Goal: Task Accomplishment & Management: Manage account settings

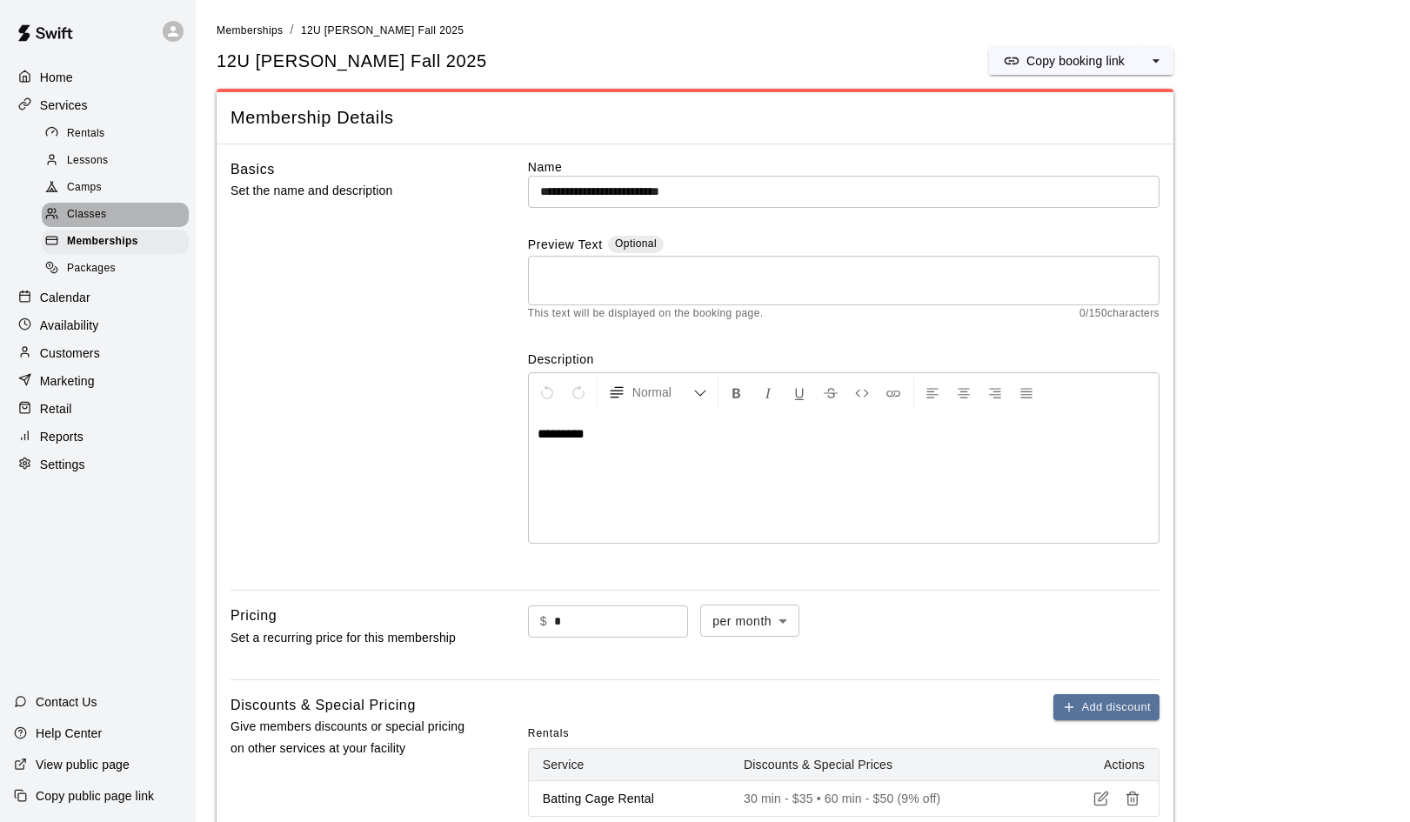
click at [86, 209] on span "Classes" at bounding box center [86, 214] width 39 height 17
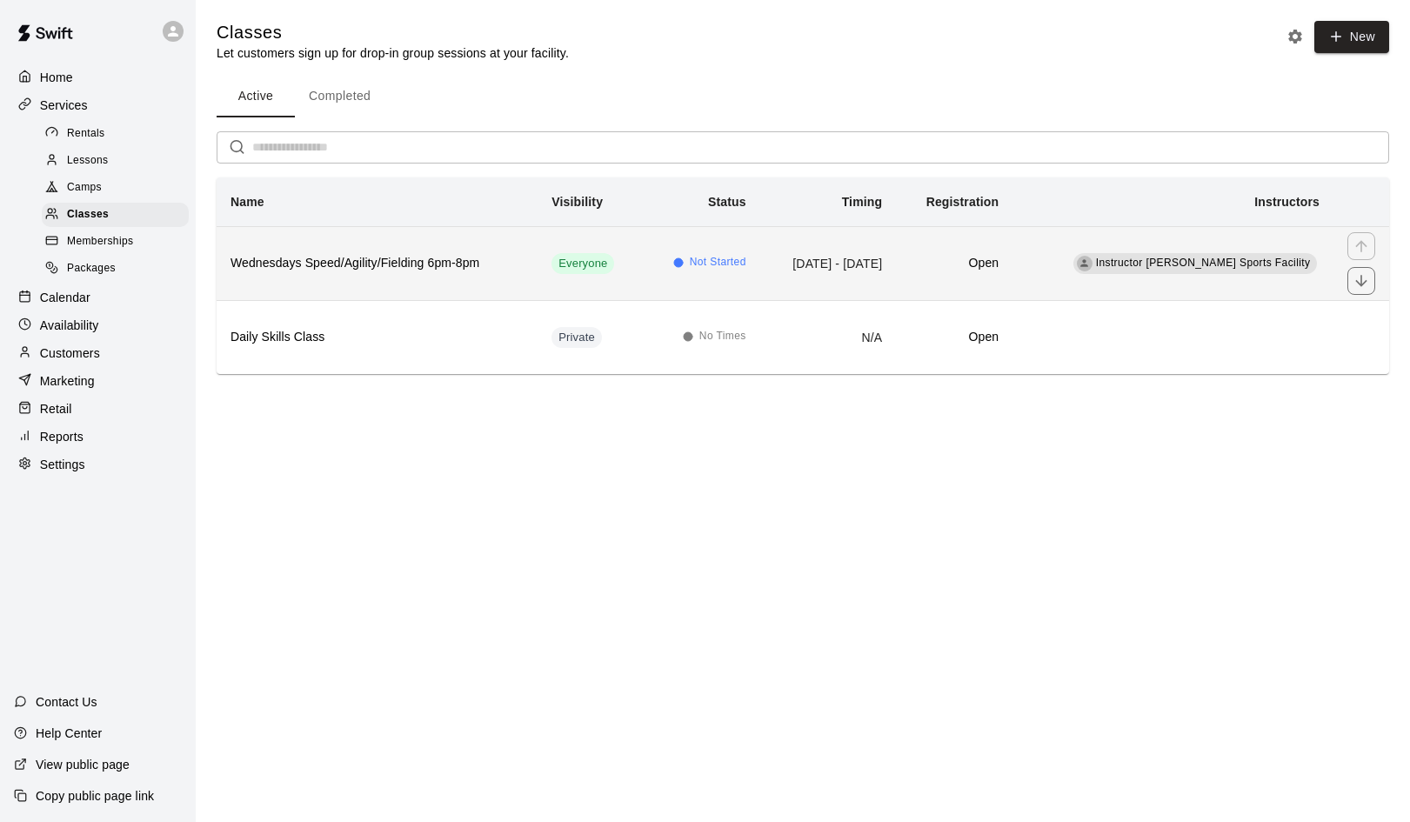
click at [313, 270] on h6 "Wednesdays Speed/Agility/Fielding 6pm-8pm" at bounding box center [376, 263] width 293 height 19
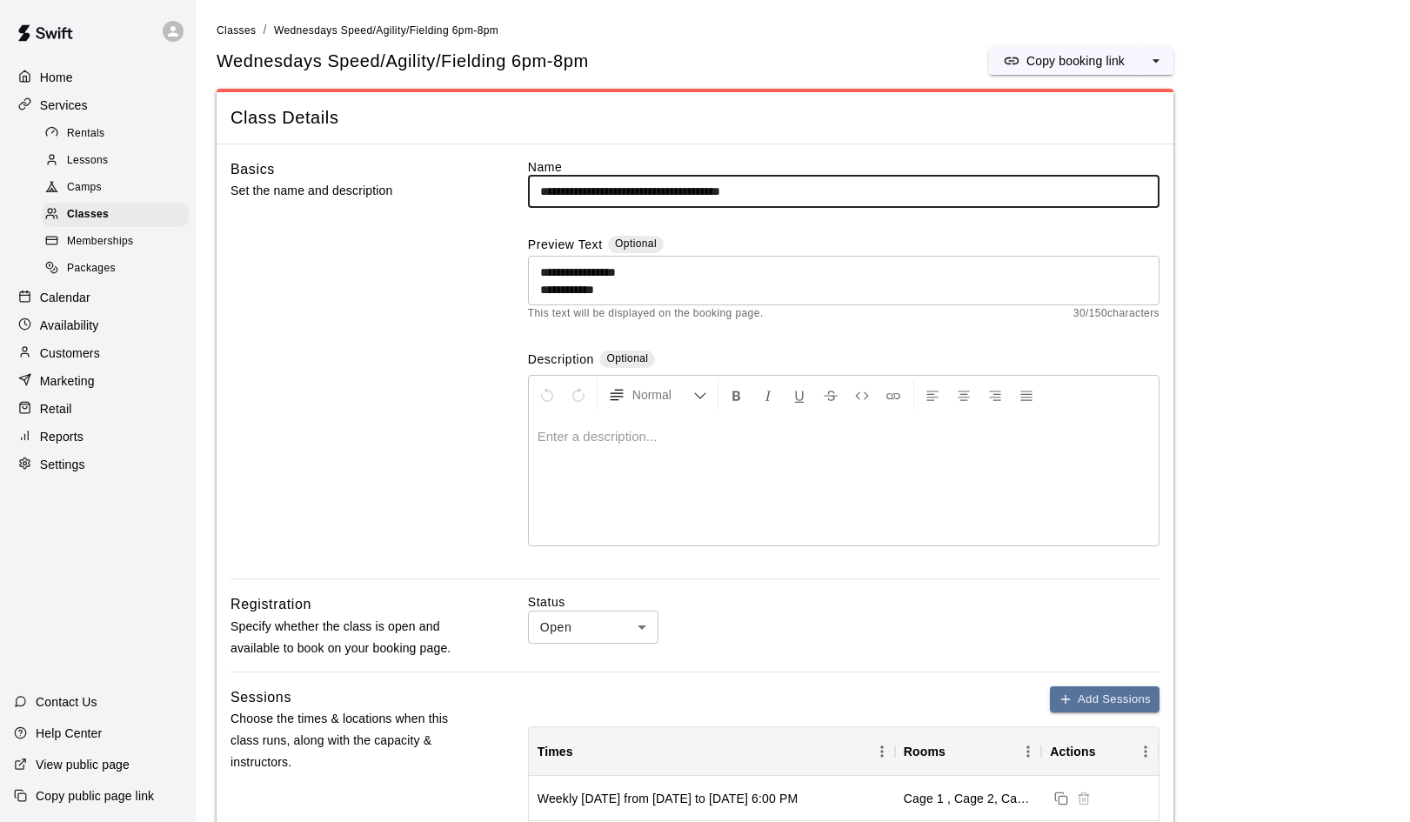
click at [48, 73] on p "Home" at bounding box center [56, 77] width 33 height 17
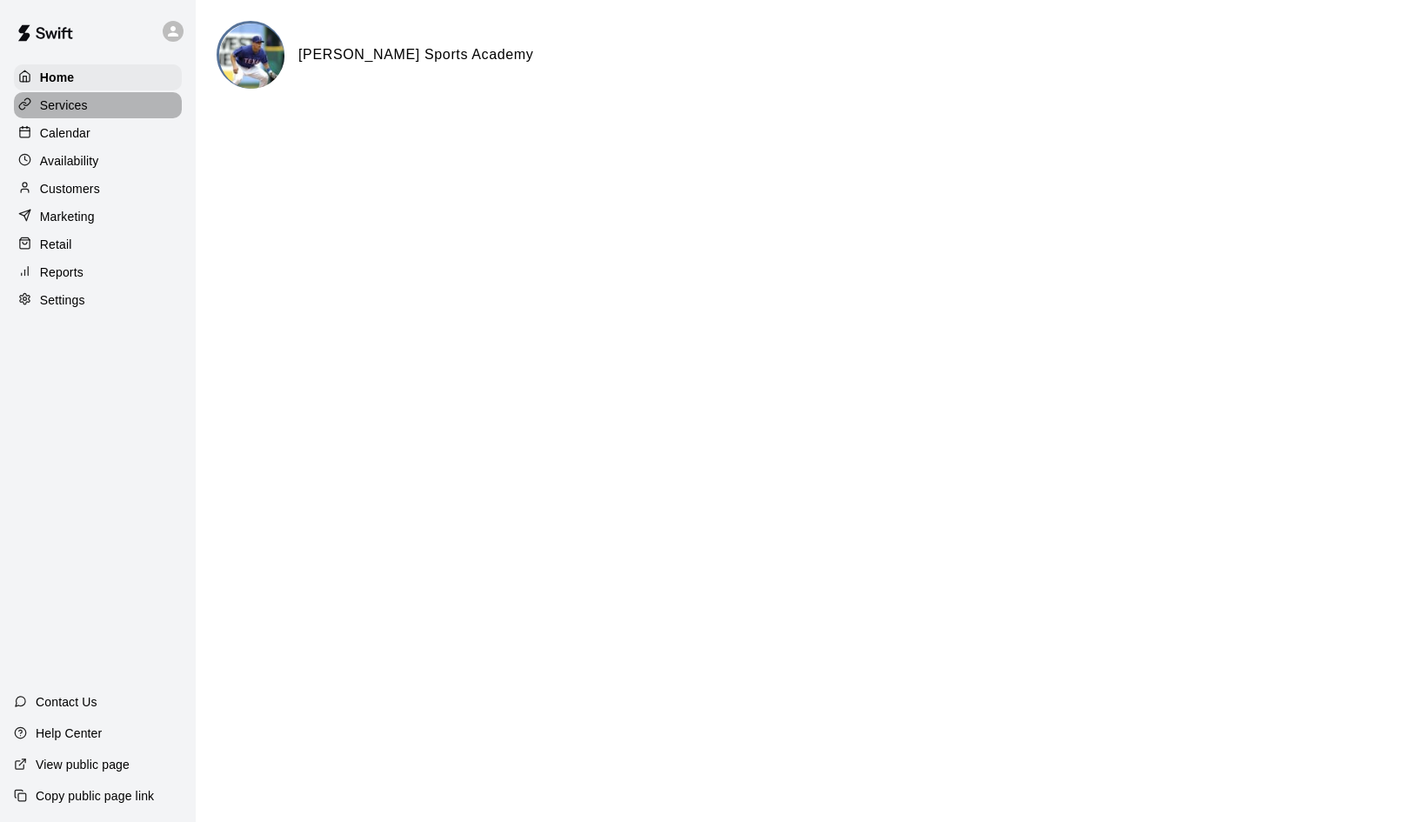
click at [57, 105] on p "Services" at bounding box center [64, 105] width 48 height 17
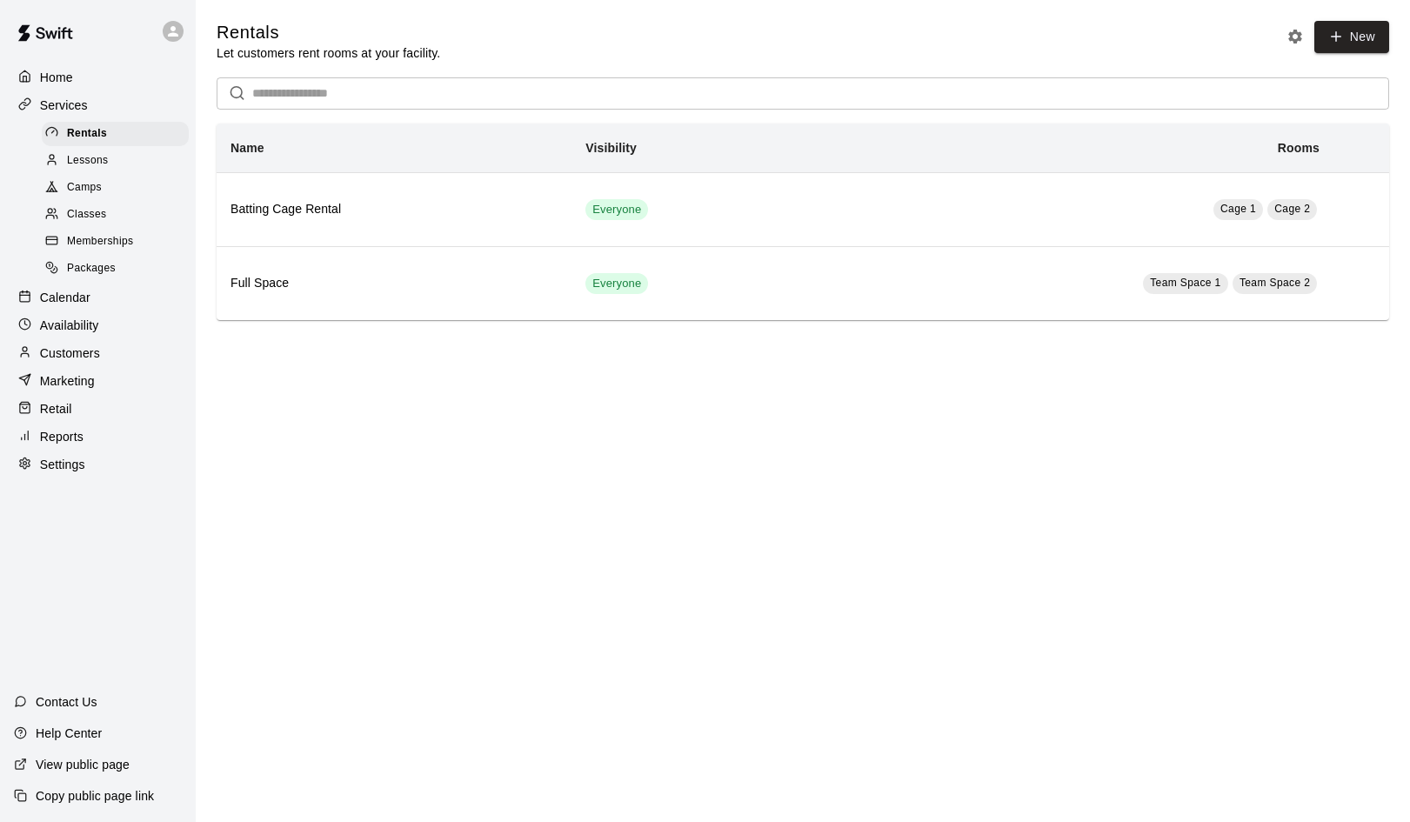
click at [80, 235] on span "Memberships" at bounding box center [100, 241] width 66 height 17
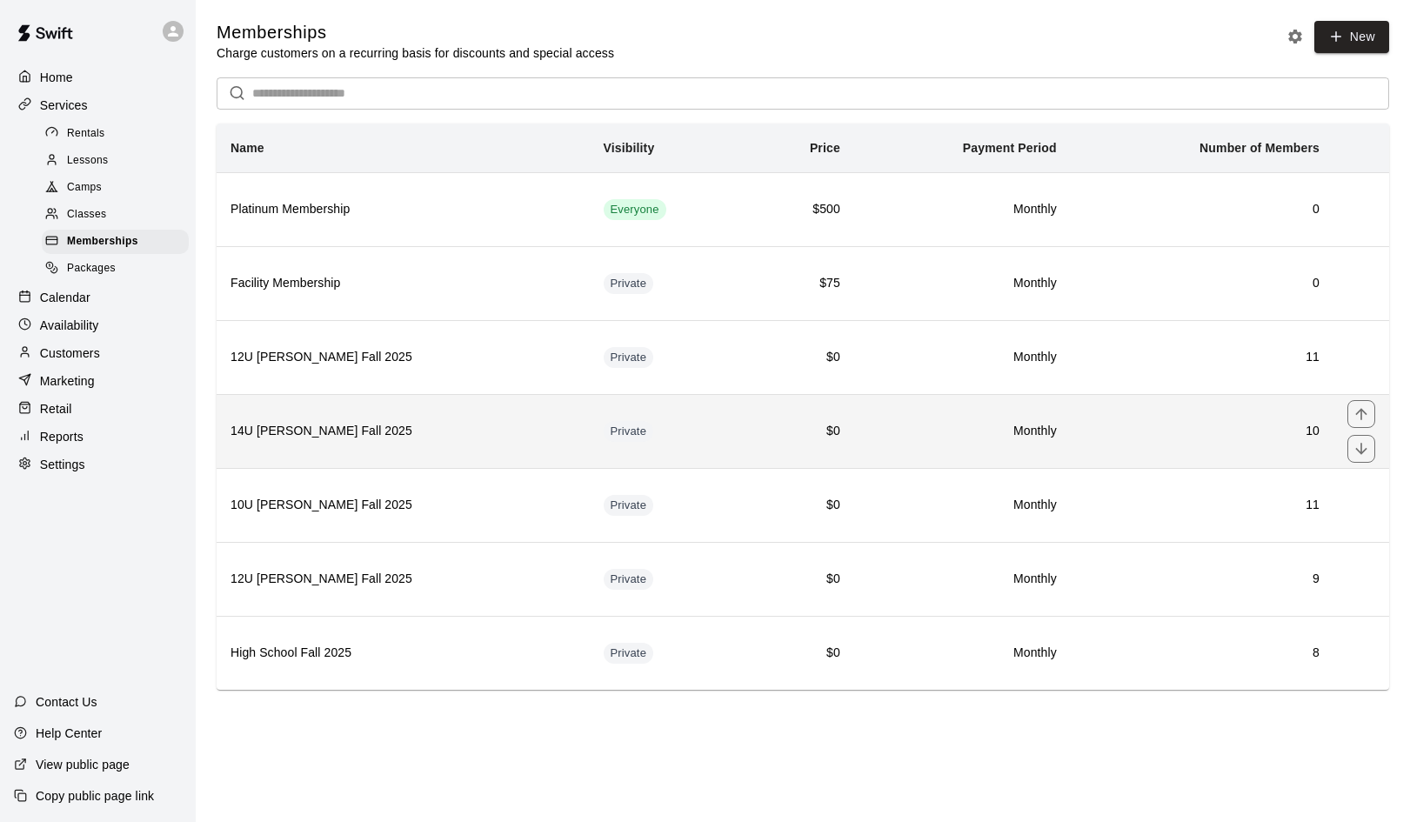
click at [307, 427] on h6 "14U [PERSON_NAME] Fall 2025" at bounding box center [402, 431] width 345 height 19
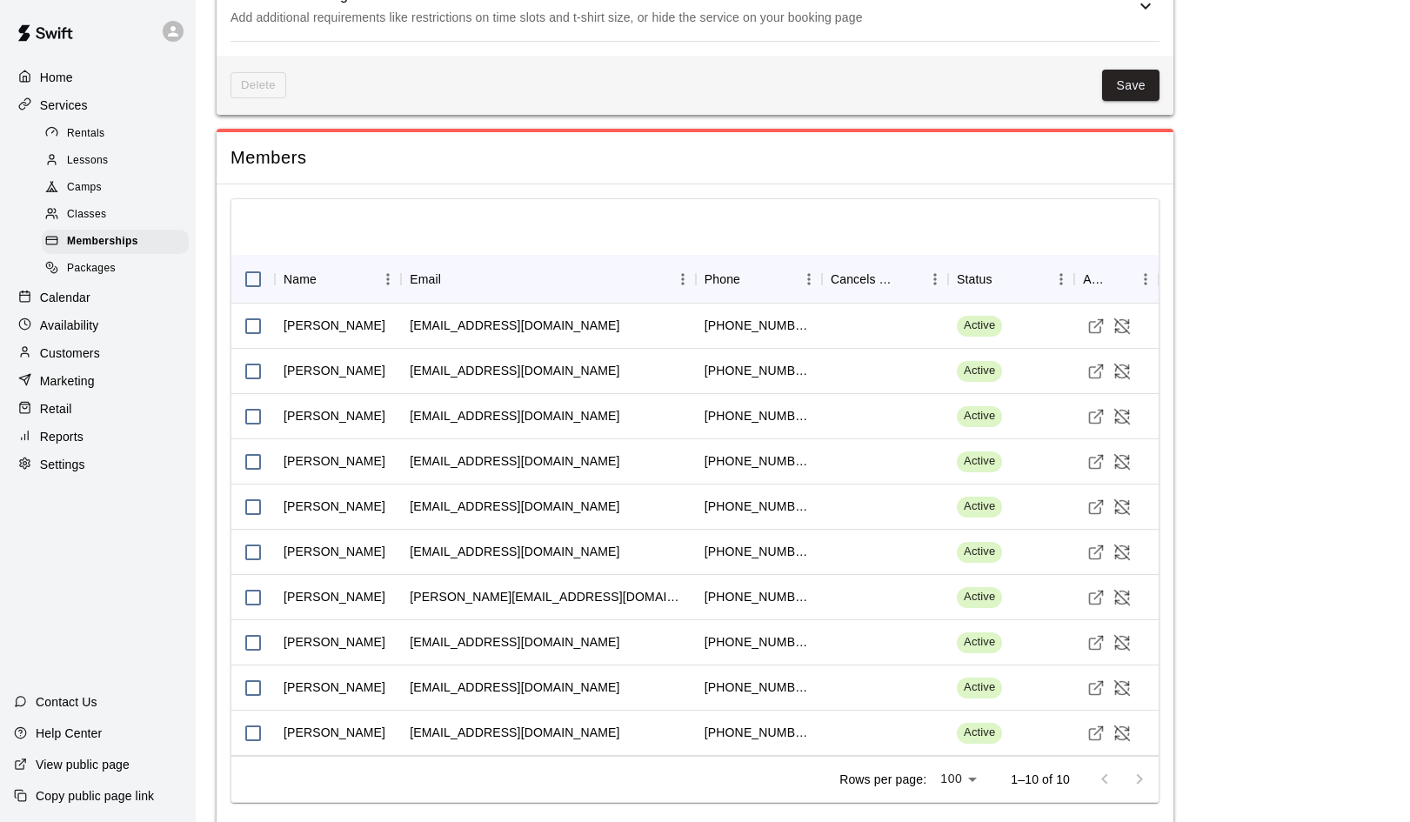
scroll to position [1385, 0]
click at [1094, 544] on icon "Visit customer profile" at bounding box center [1095, 552] width 17 height 17
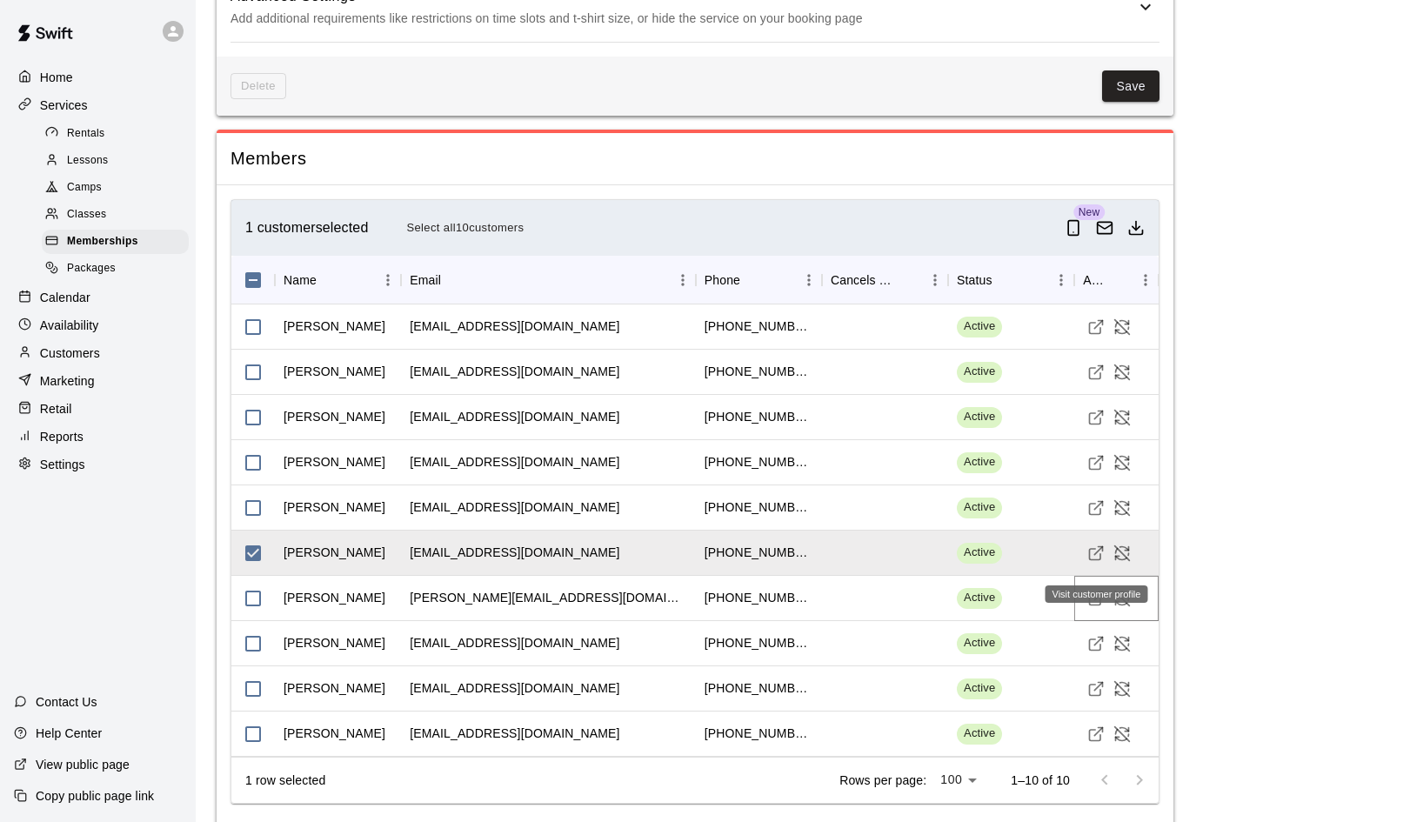
click at [1096, 590] on icon "Visit customer profile" at bounding box center [1095, 598] width 17 height 17
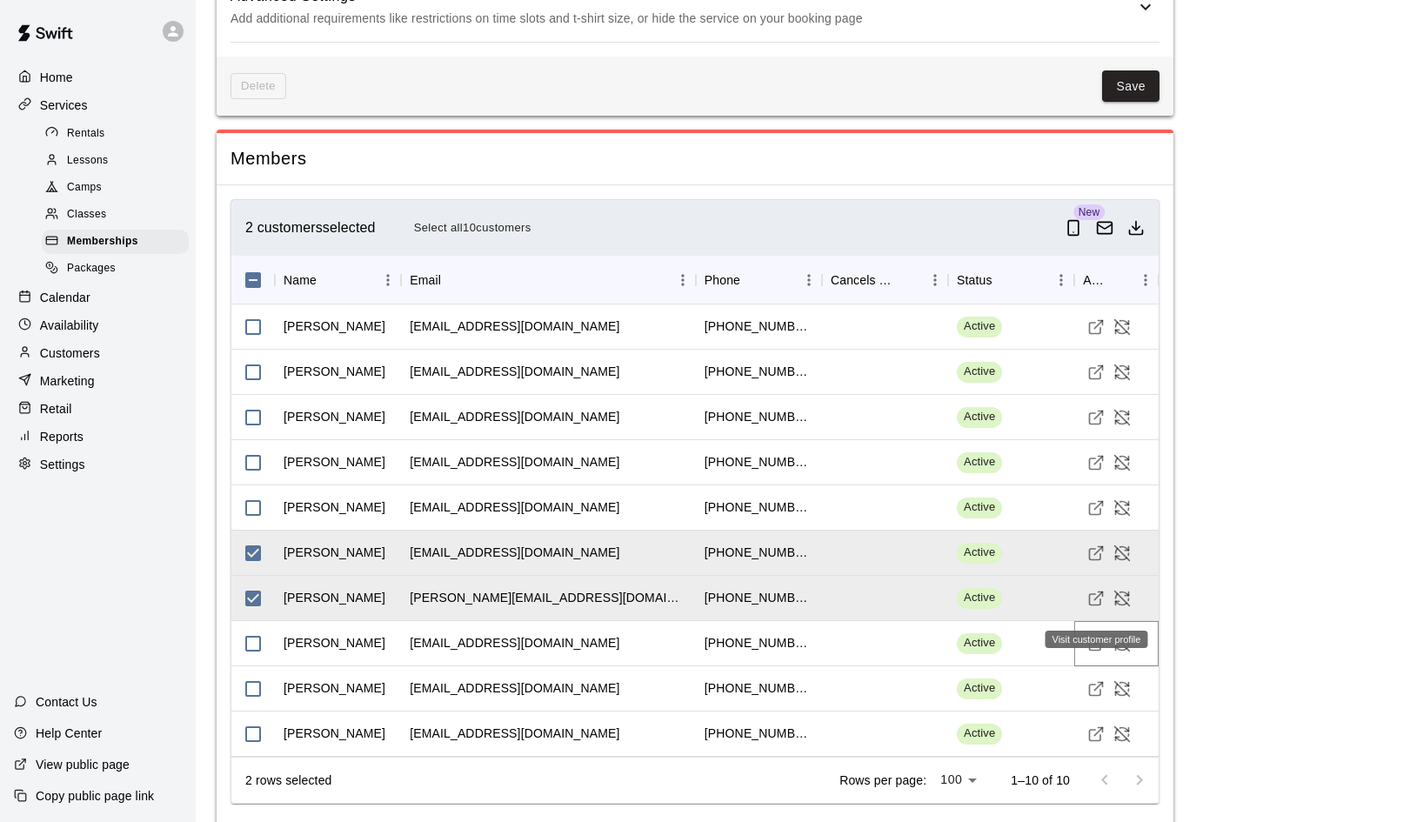
click at [1096, 637] on line "Visit customer profile" at bounding box center [1099, 641] width 8 height 8
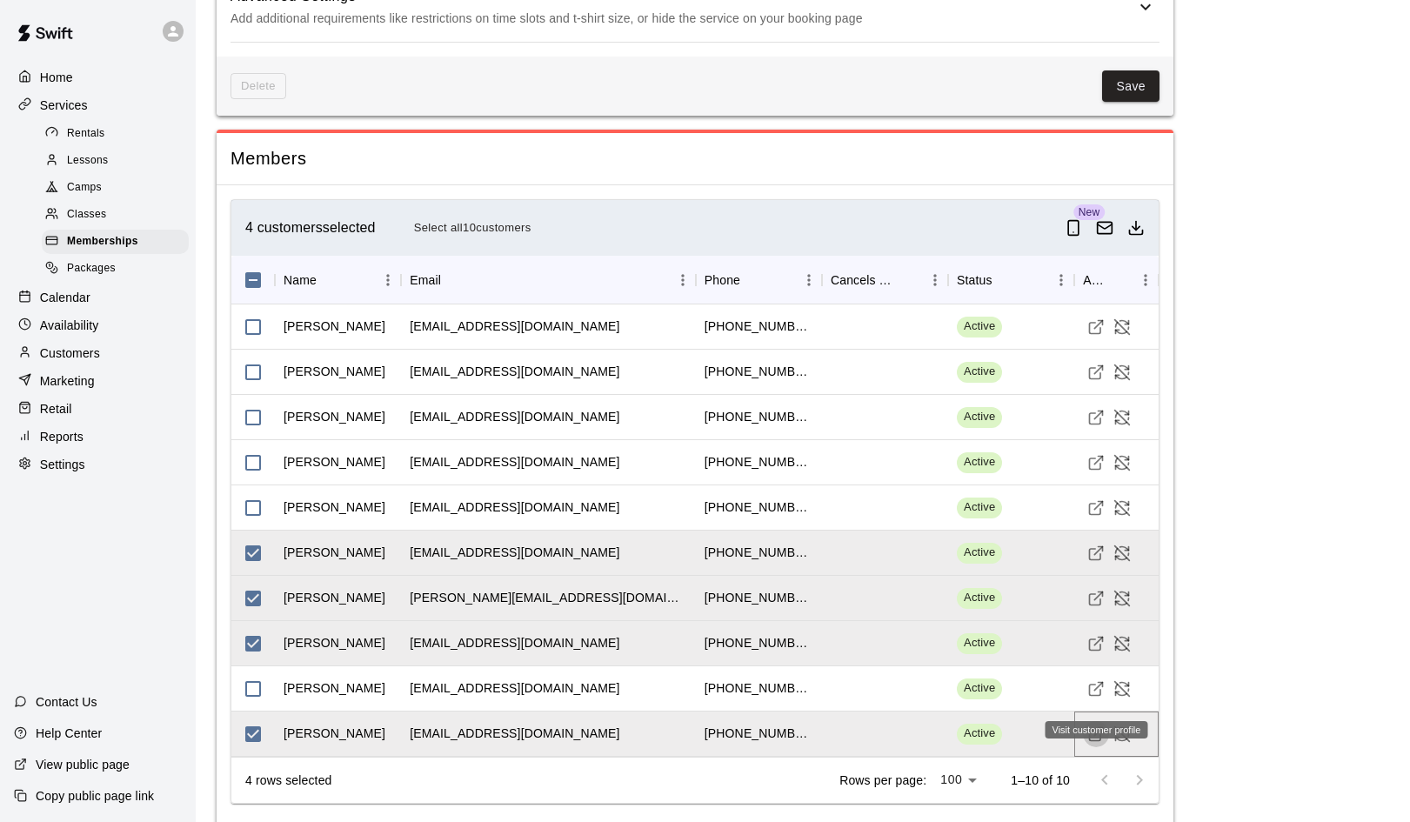
click at [1094, 725] on icon "Visit customer profile" at bounding box center [1095, 733] width 17 height 17
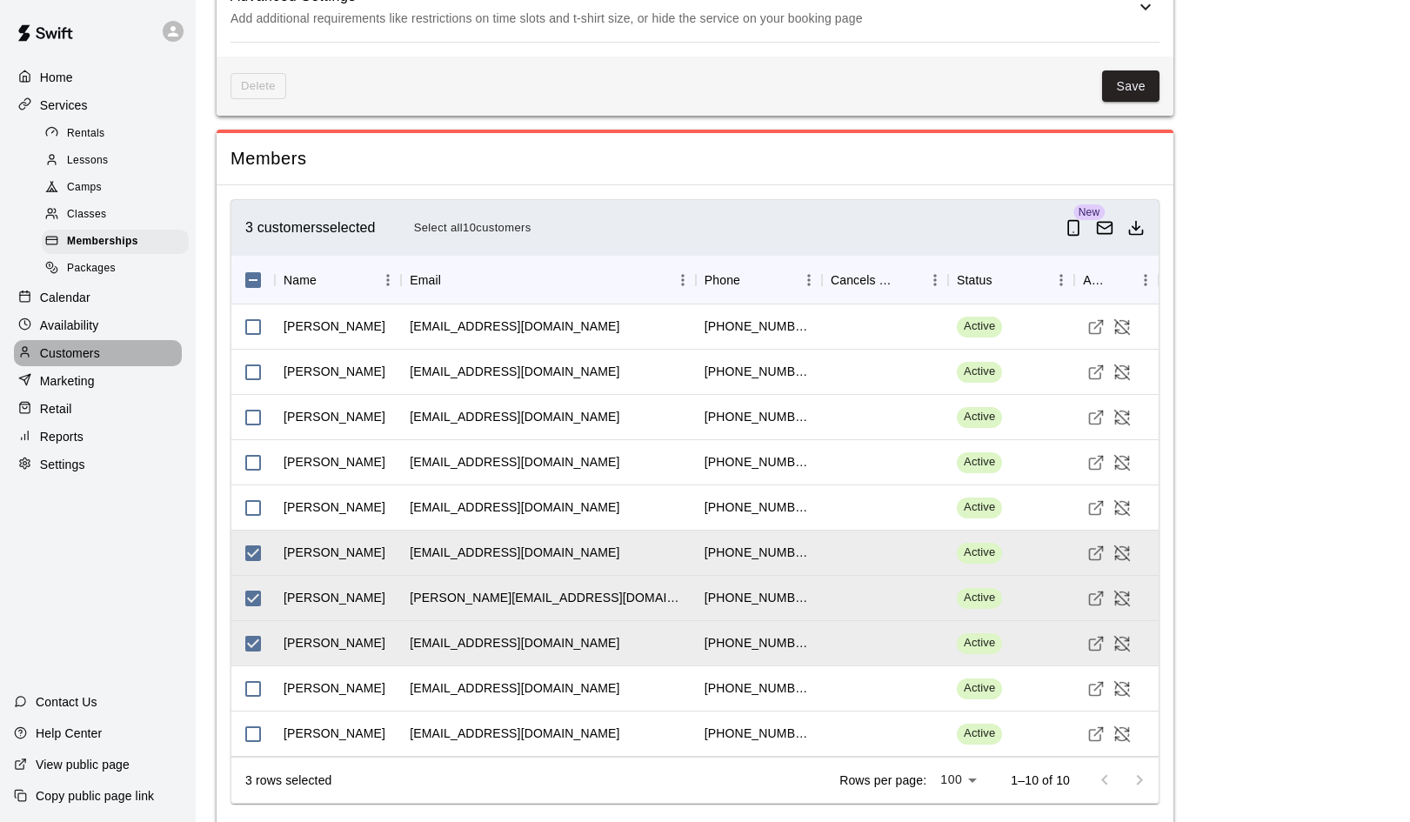
click at [68, 344] on p "Customers" at bounding box center [70, 352] width 60 height 17
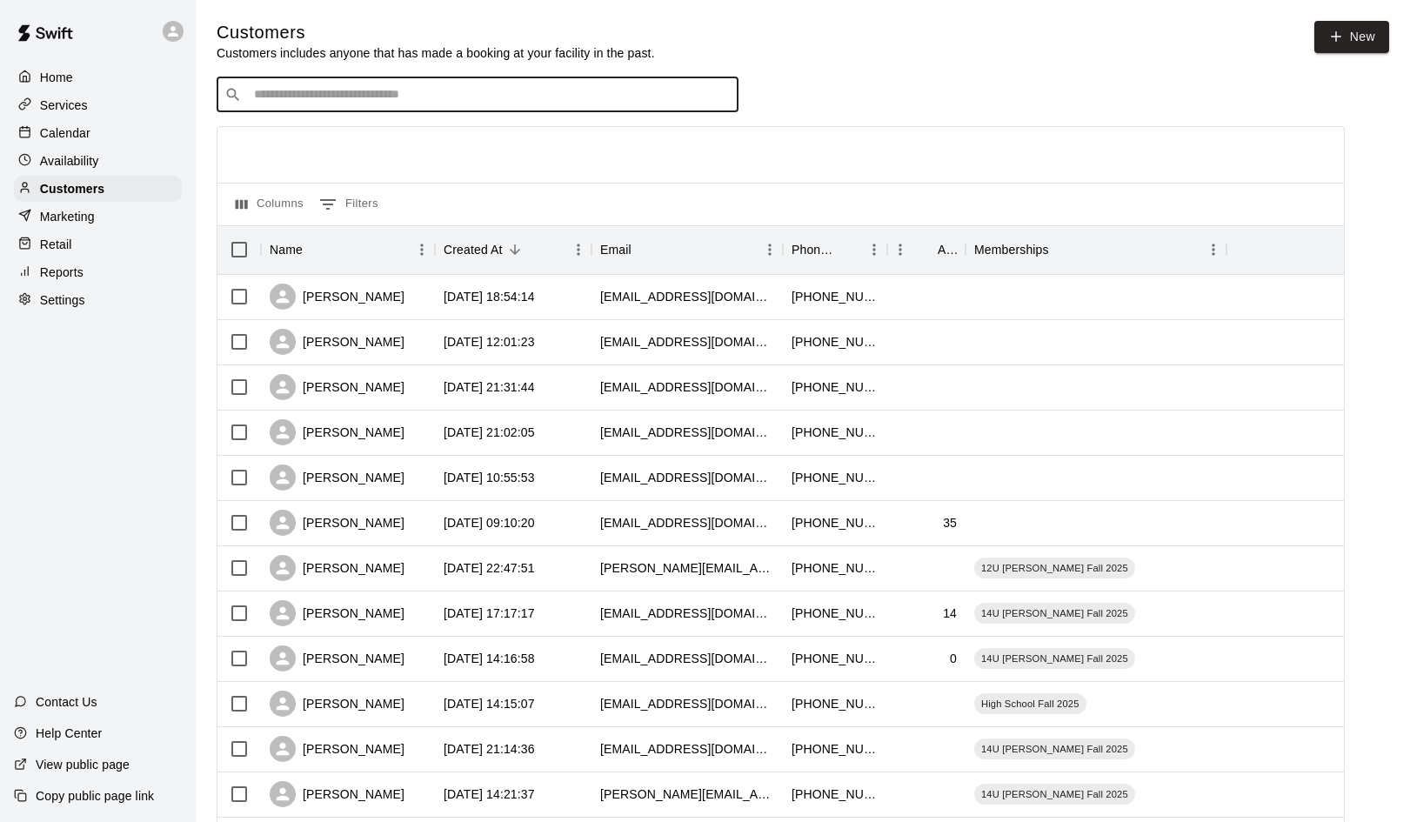
click at [290, 102] on input "Search customers by name or email" at bounding box center [490, 94] width 482 height 17
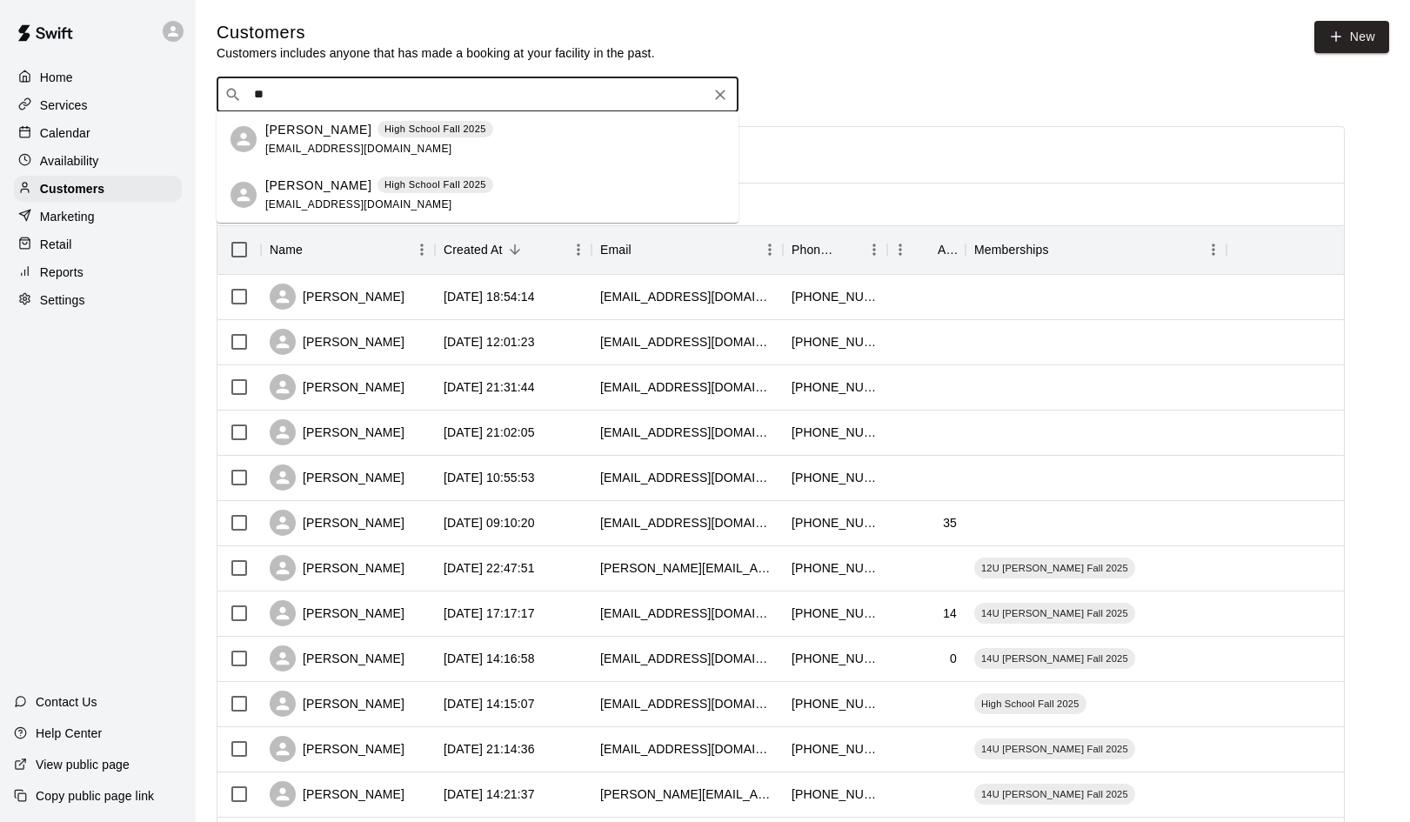
type input "*"
type input "*****"
click at [279, 197] on div "Ryder Walsh caleb.walsh83@yahoo.com" at bounding box center [373, 195] width 217 height 37
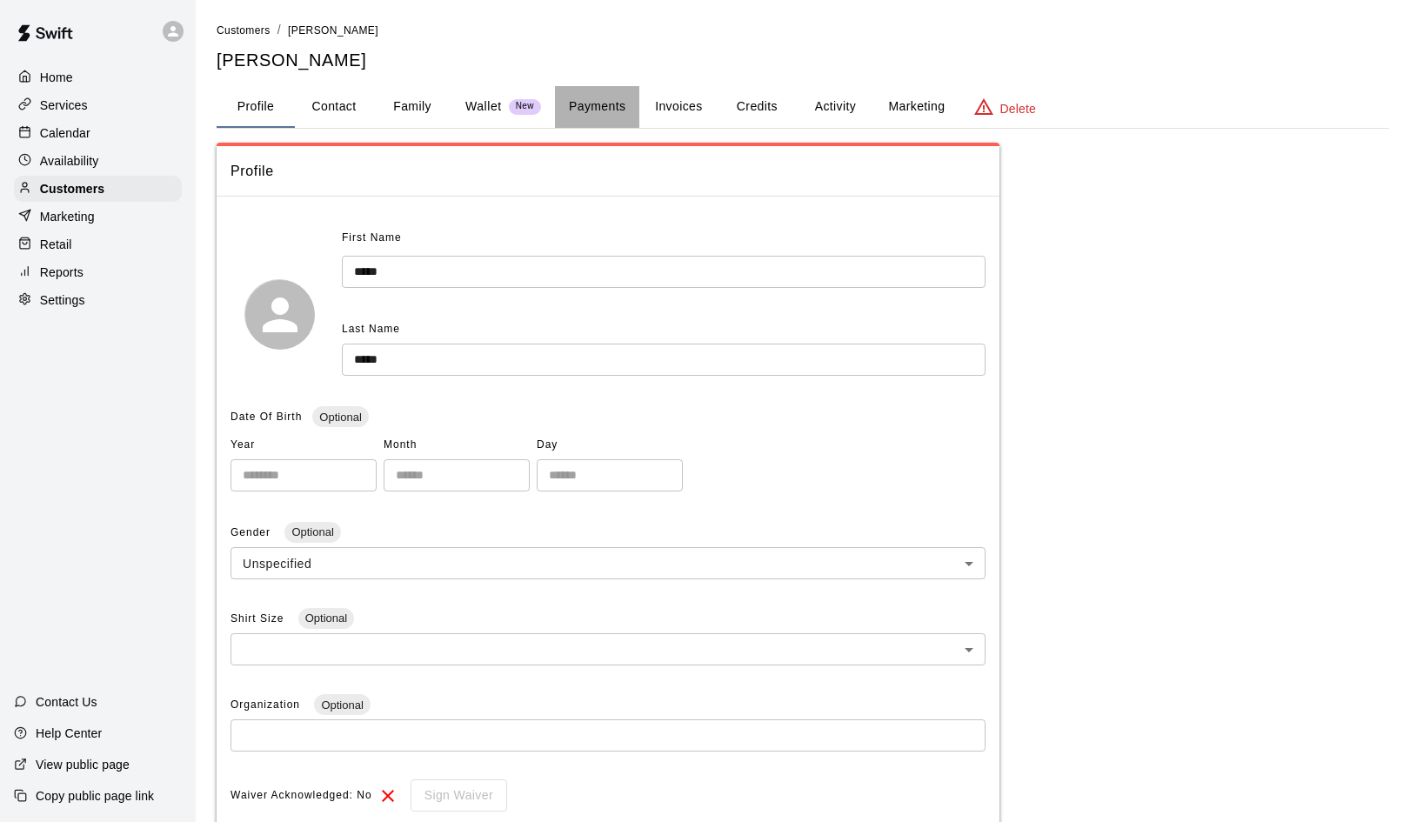
click at [598, 103] on button "Payments" at bounding box center [597, 107] width 84 height 42
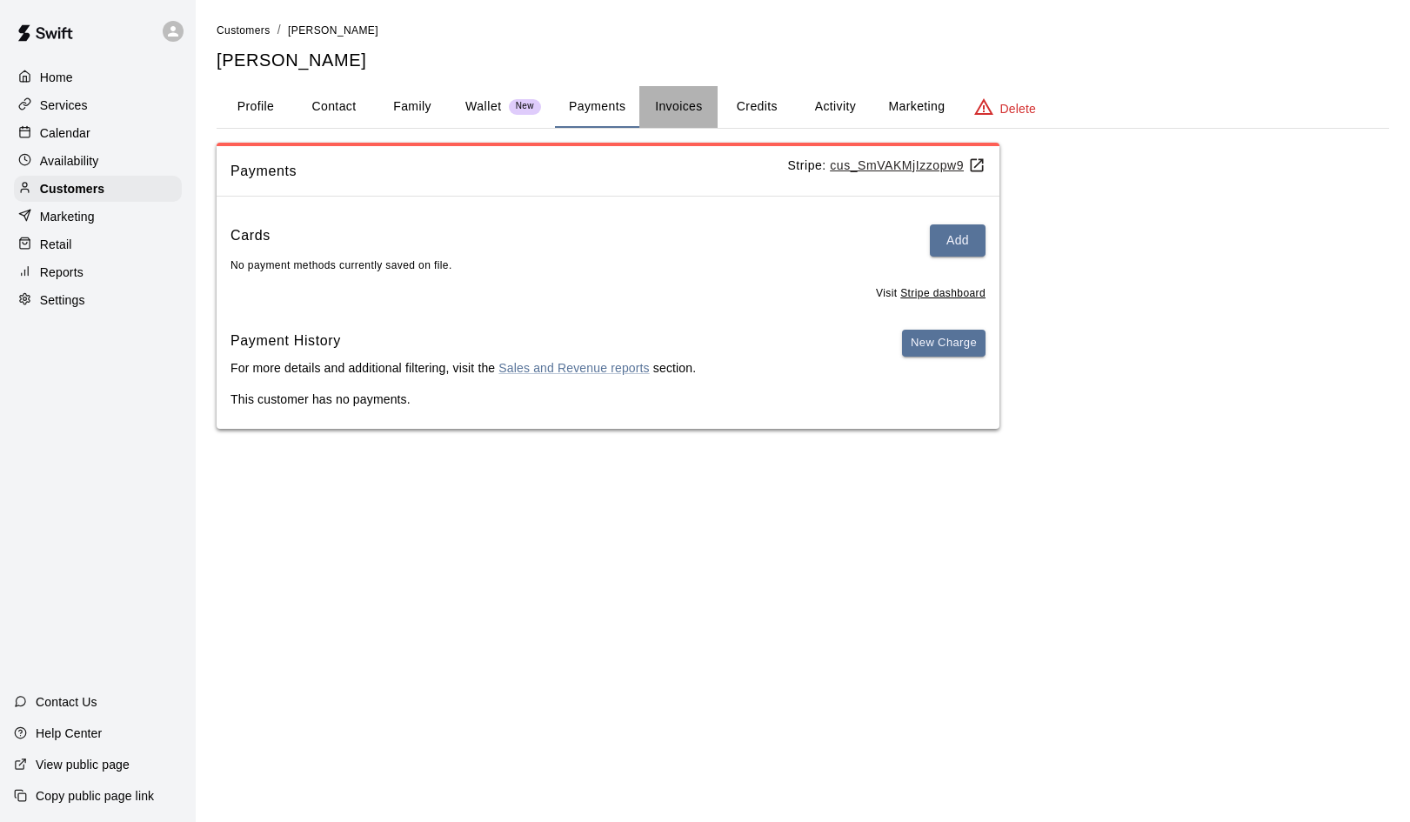
click at [669, 102] on button "Invoices" at bounding box center [678, 107] width 78 height 42
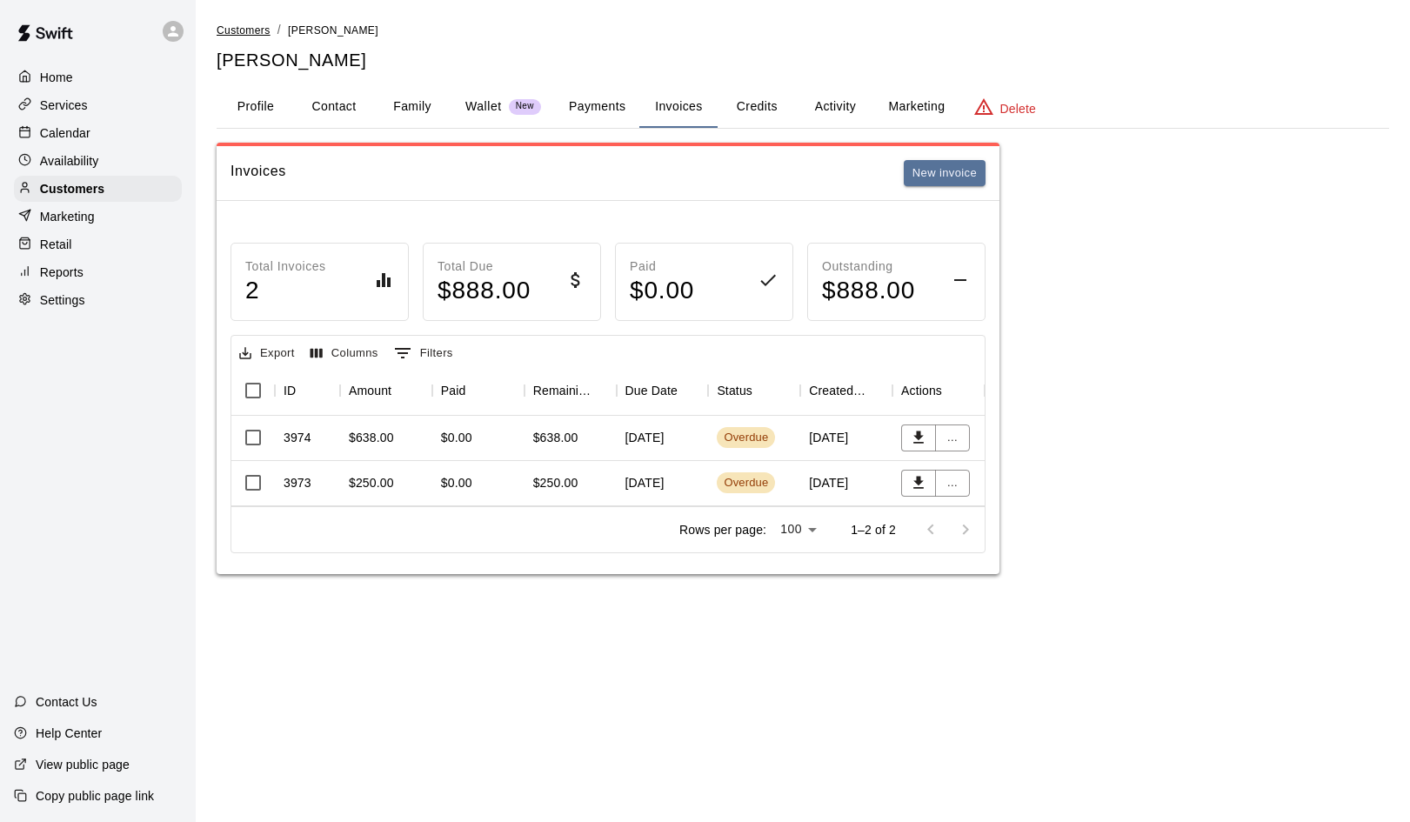
click at [255, 25] on span "Customers" at bounding box center [244, 30] width 54 height 12
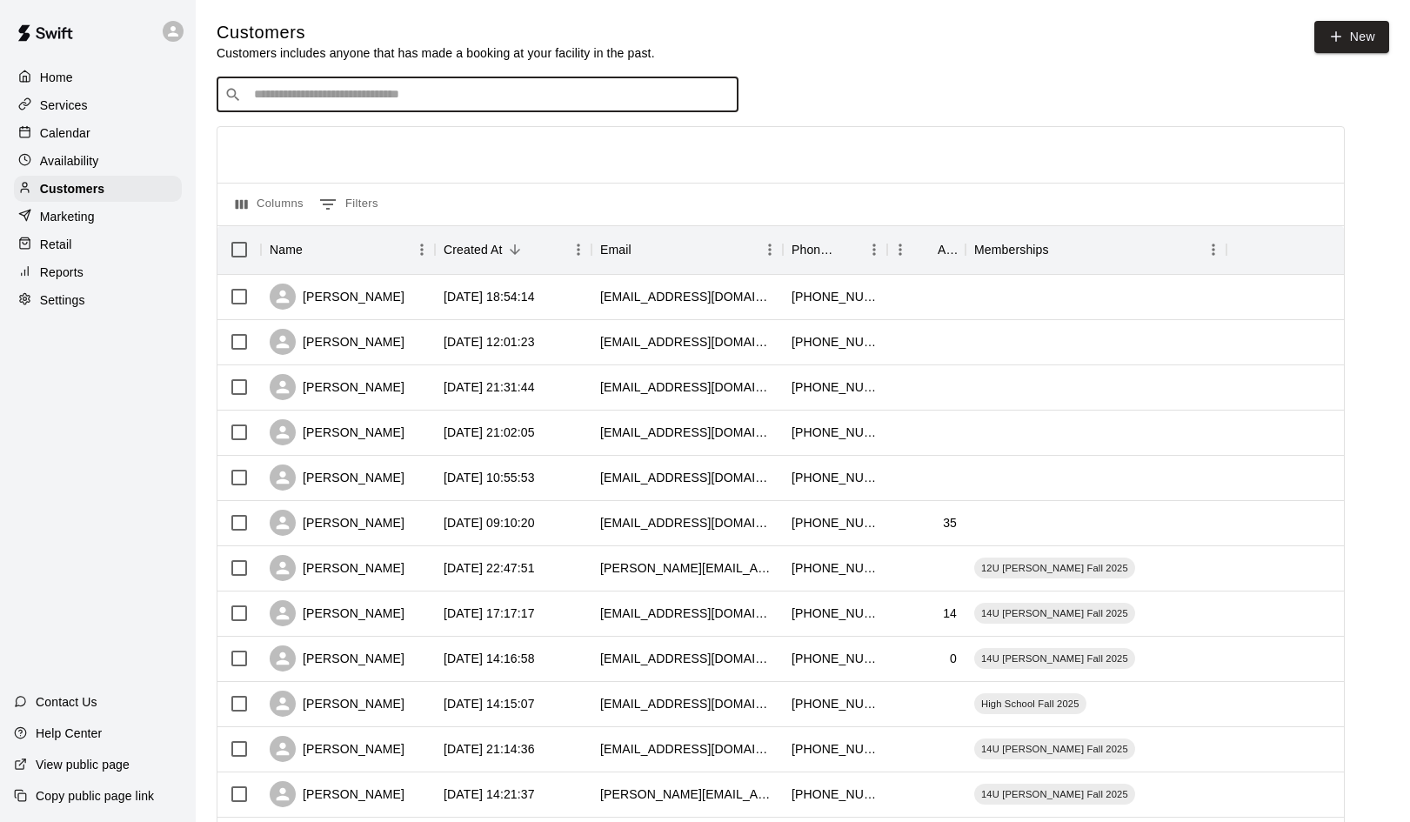
click at [285, 90] on input "Search customers by name or email" at bounding box center [490, 94] width 482 height 17
type input "**"
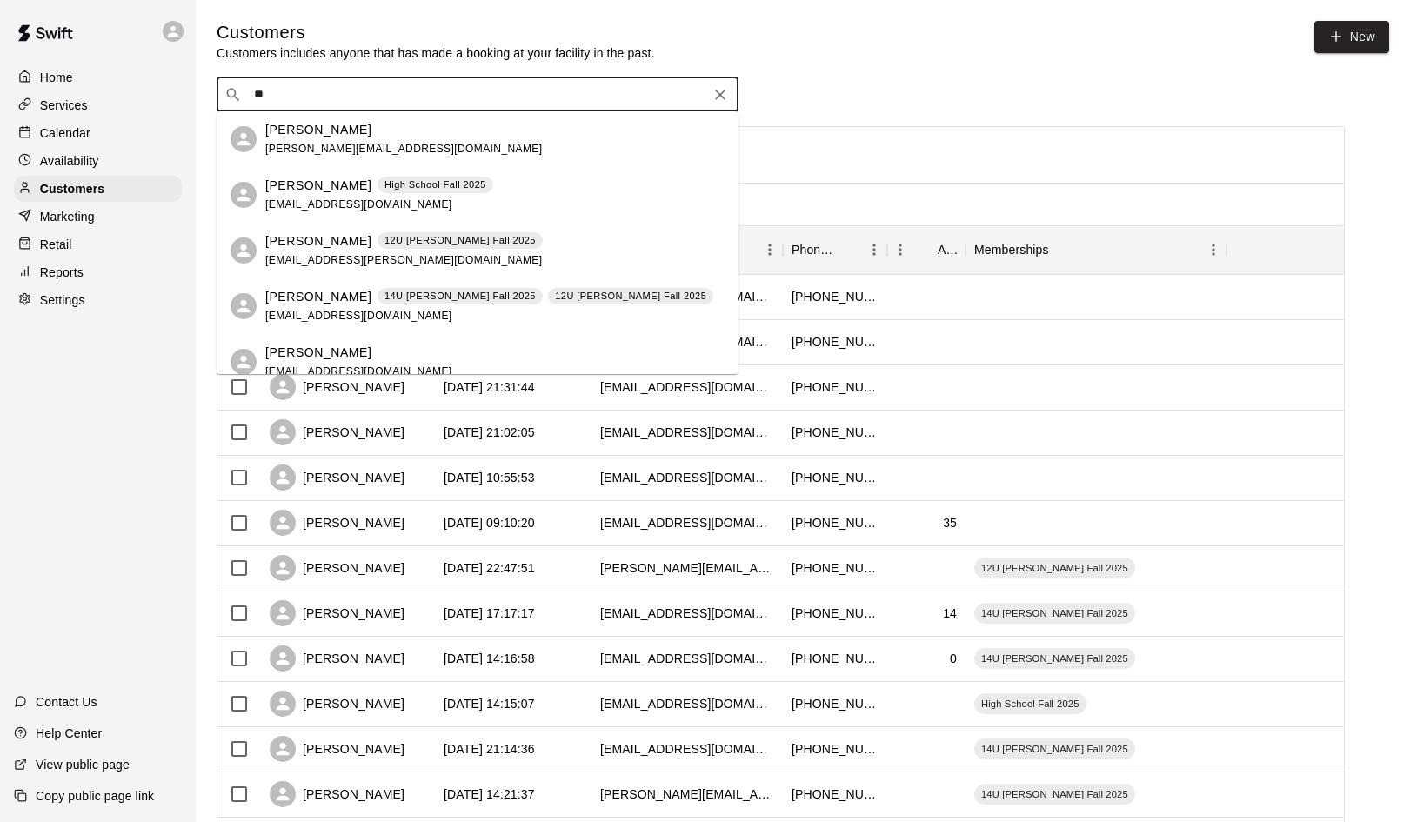
click at [285, 135] on p "Jennifer Grijalva" at bounding box center [318, 130] width 106 height 18
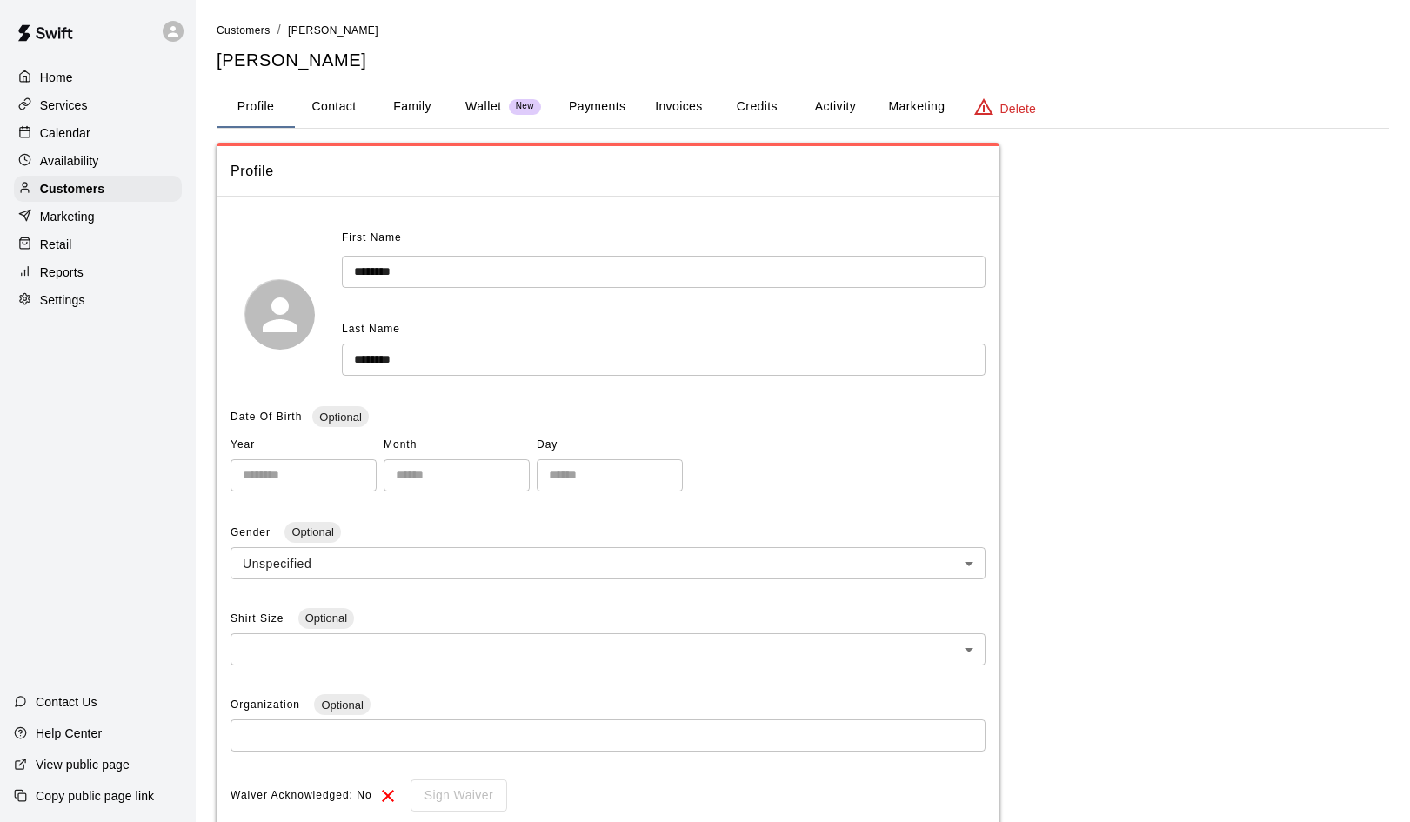
click at [597, 101] on button "Payments" at bounding box center [597, 107] width 84 height 42
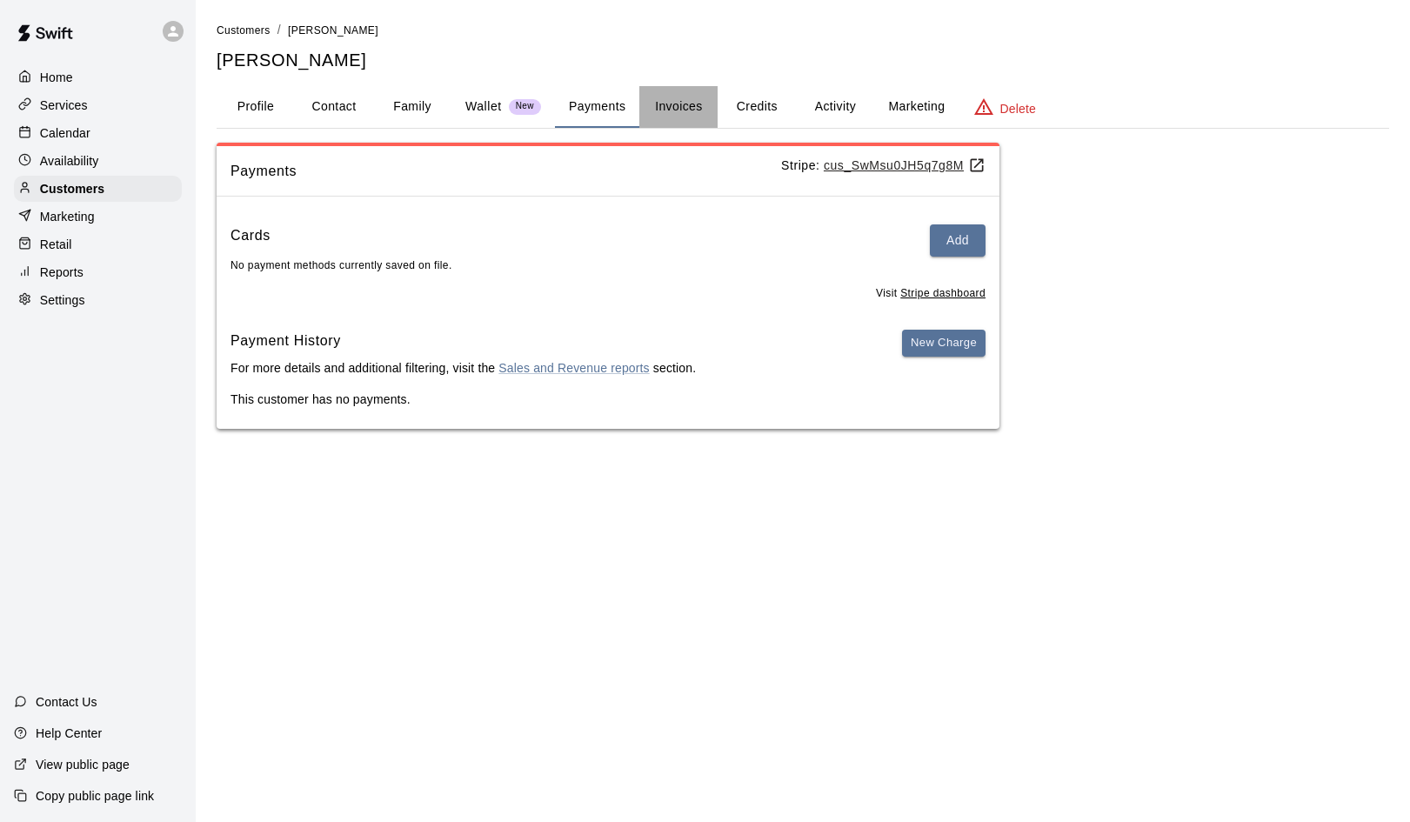
click at [667, 120] on button "Invoices" at bounding box center [678, 107] width 78 height 42
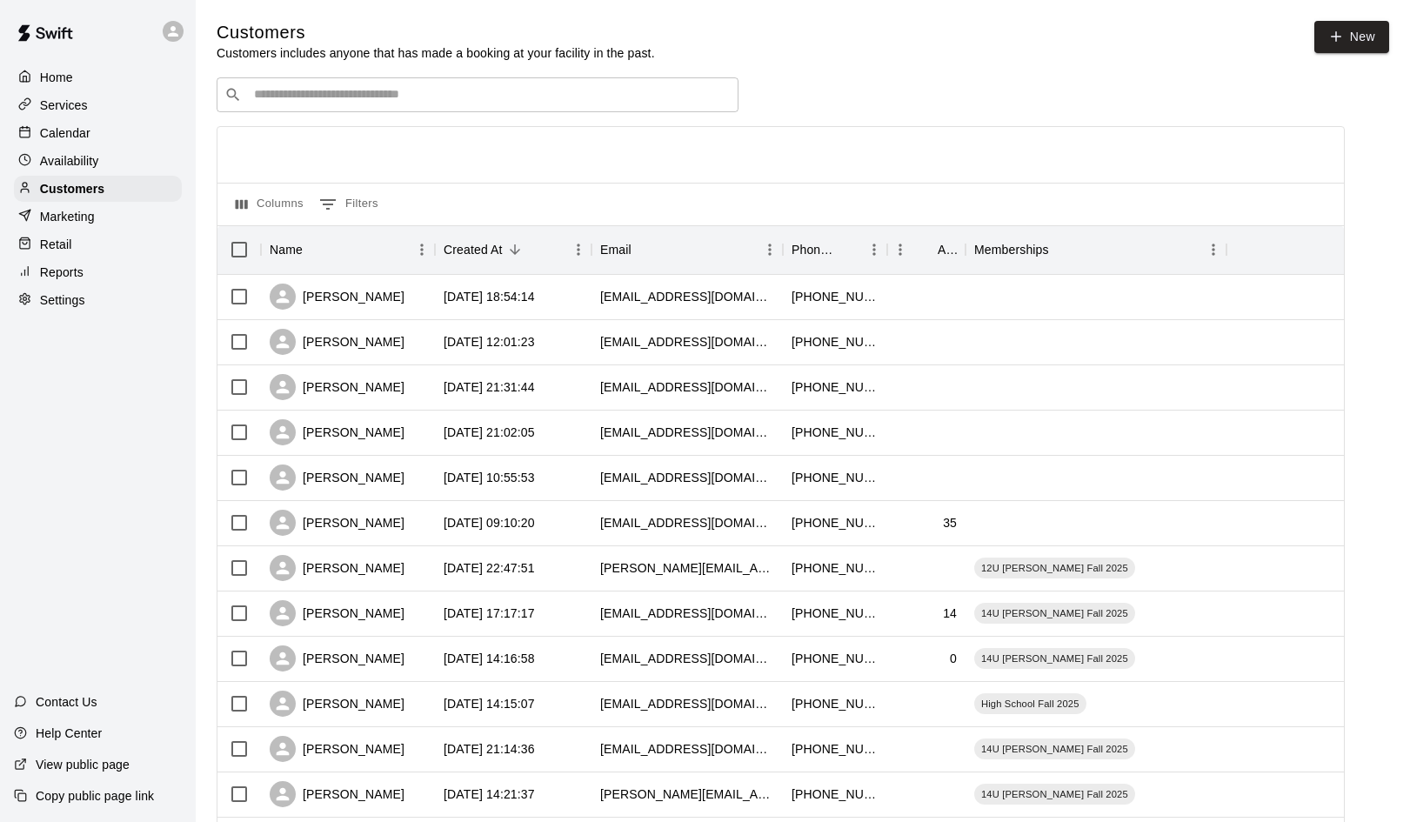
click at [270, 82] on div "​ ​" at bounding box center [478, 94] width 522 height 35
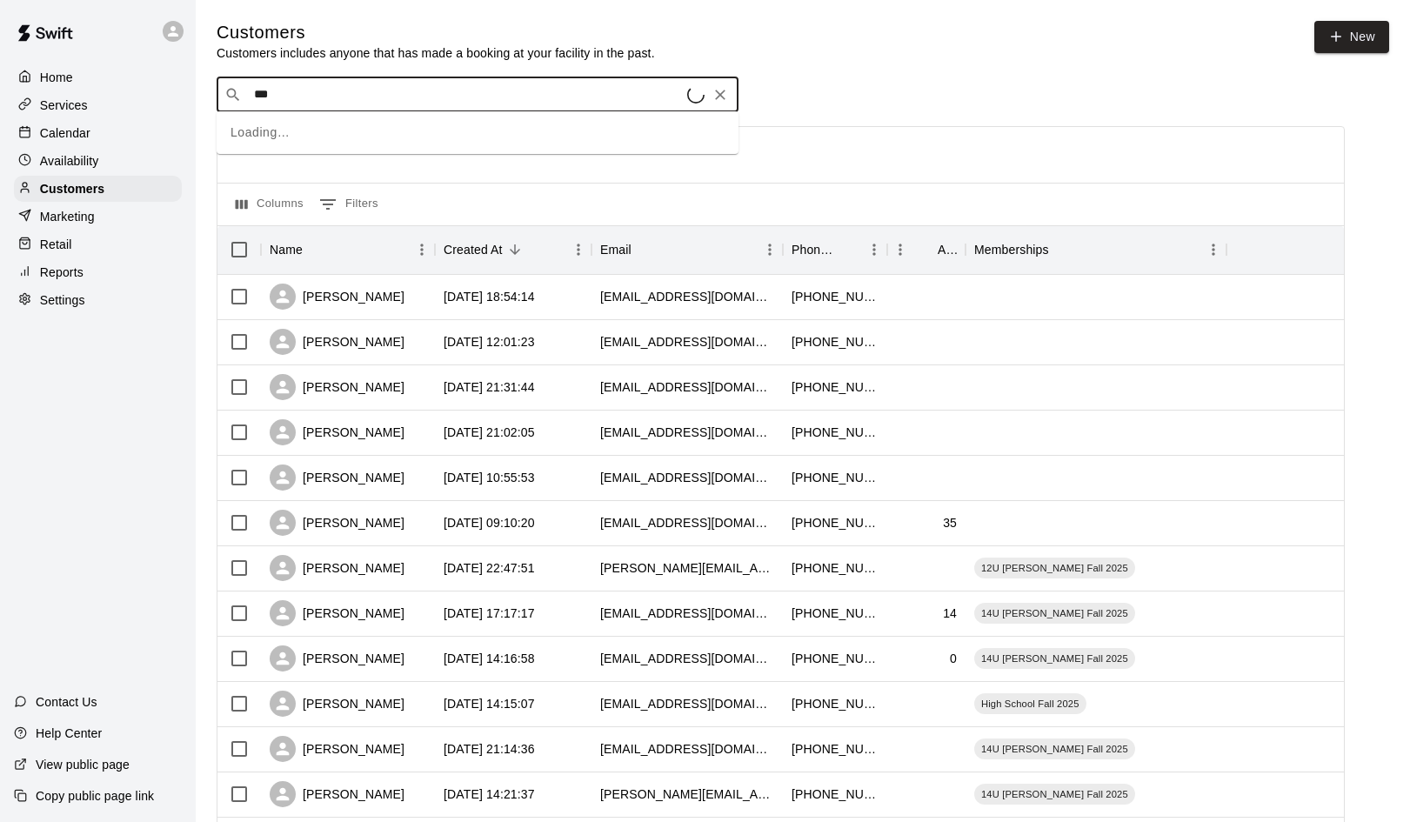
type input "****"
click at [292, 142] on div "Ryke Hatcher ryke_hatcher@yahoo.com" at bounding box center [358, 139] width 187 height 37
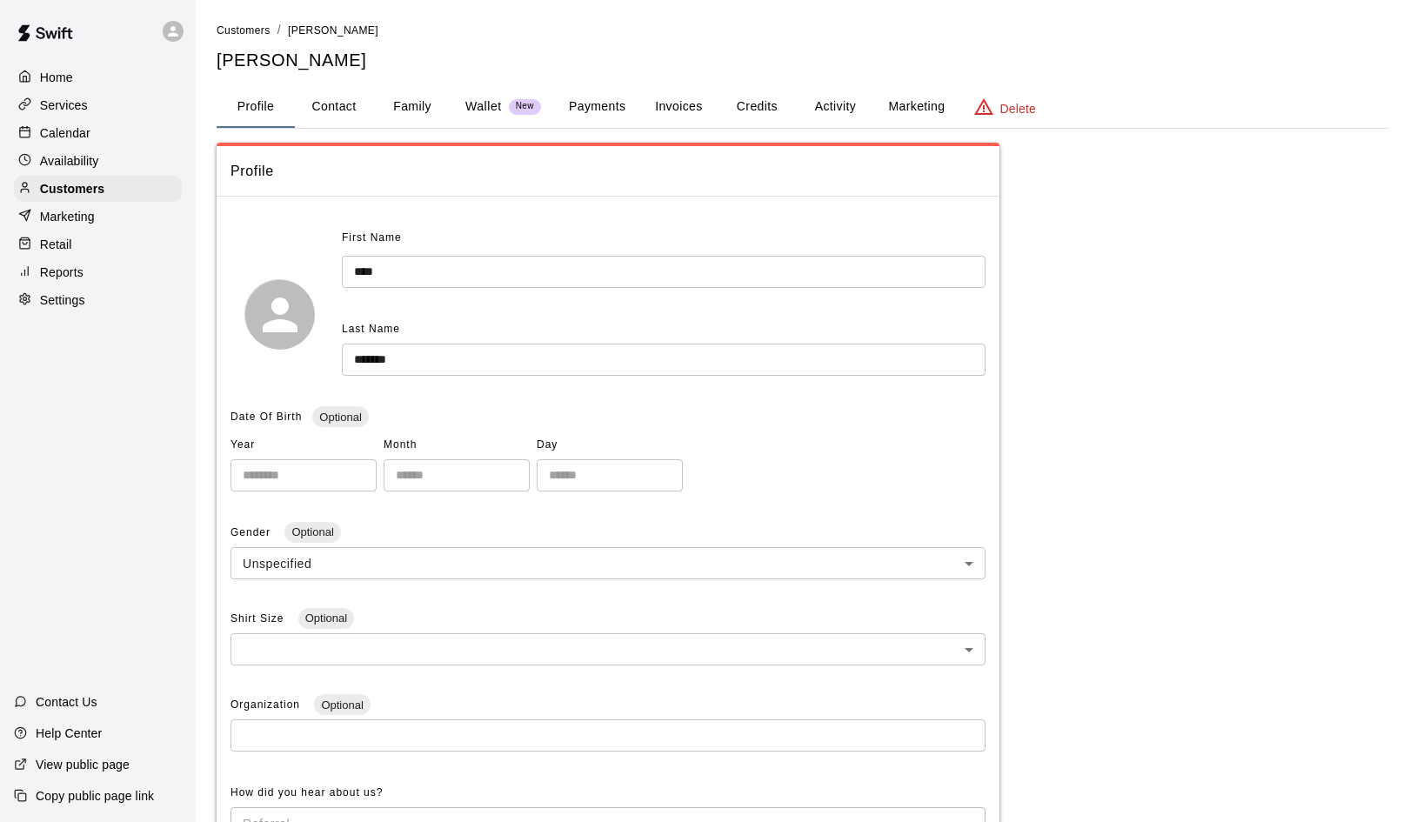
click at [417, 109] on button "Family" at bounding box center [412, 107] width 78 height 42
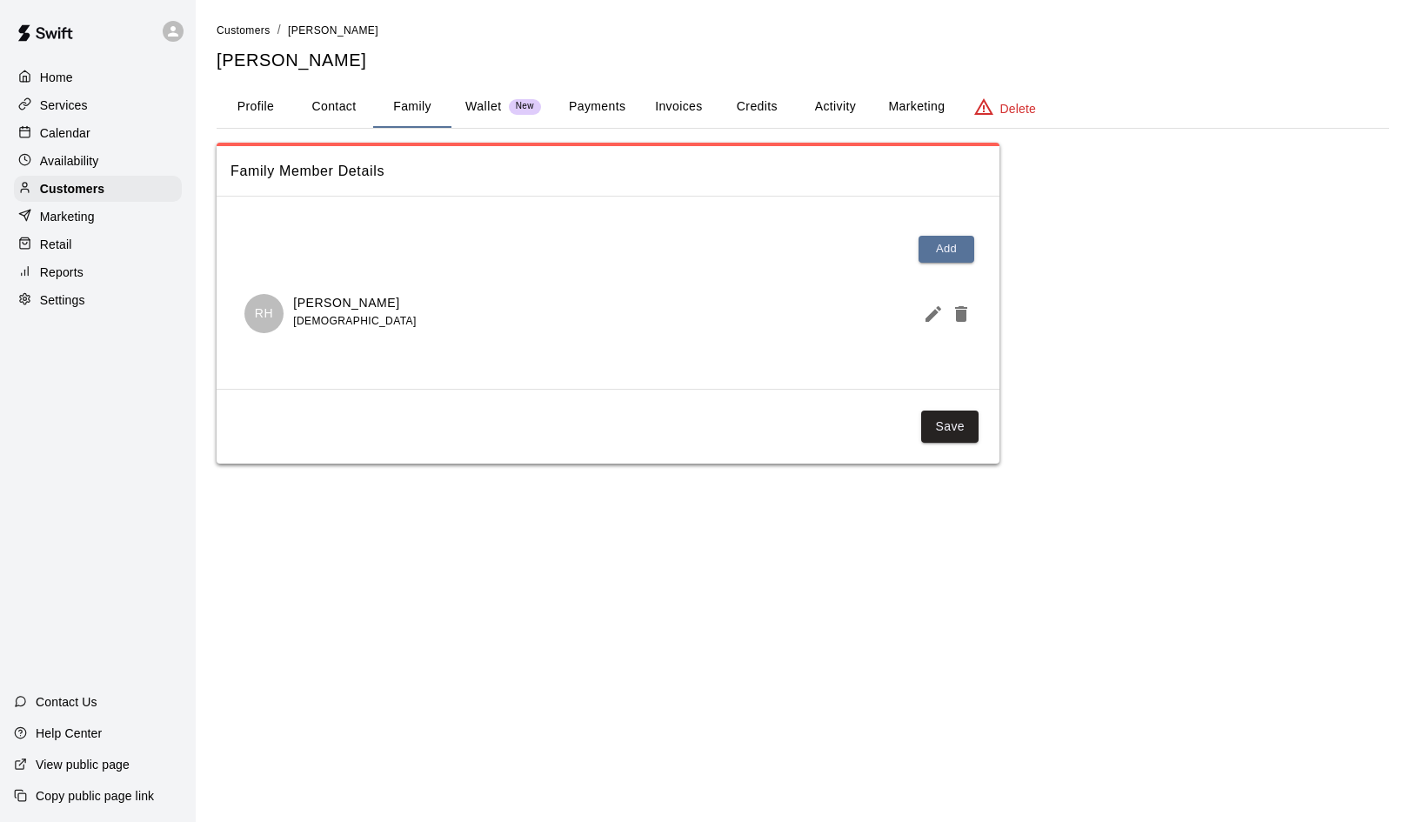
click at [610, 100] on button "Payments" at bounding box center [597, 107] width 84 height 42
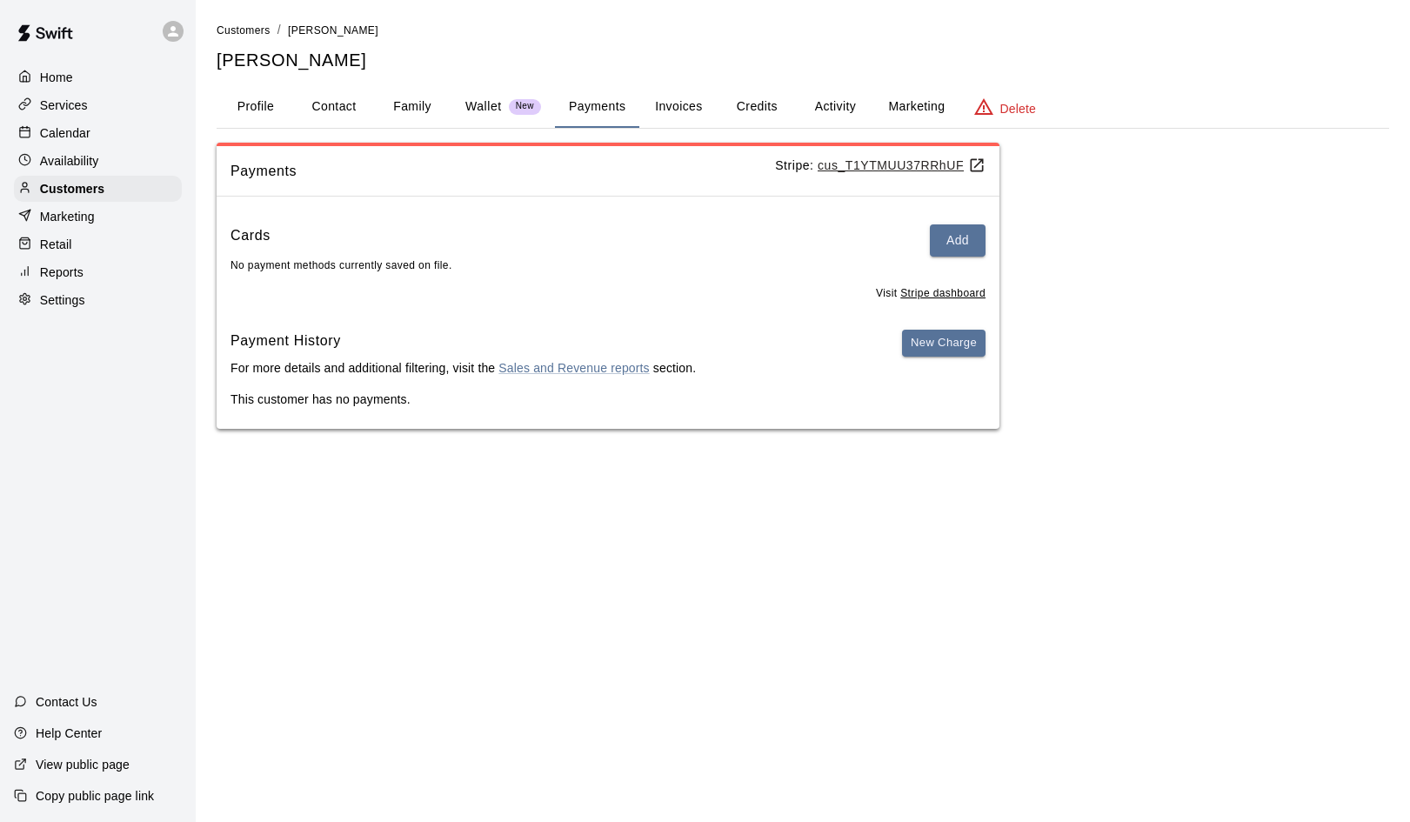
click at [677, 105] on button "Invoices" at bounding box center [678, 107] width 78 height 42
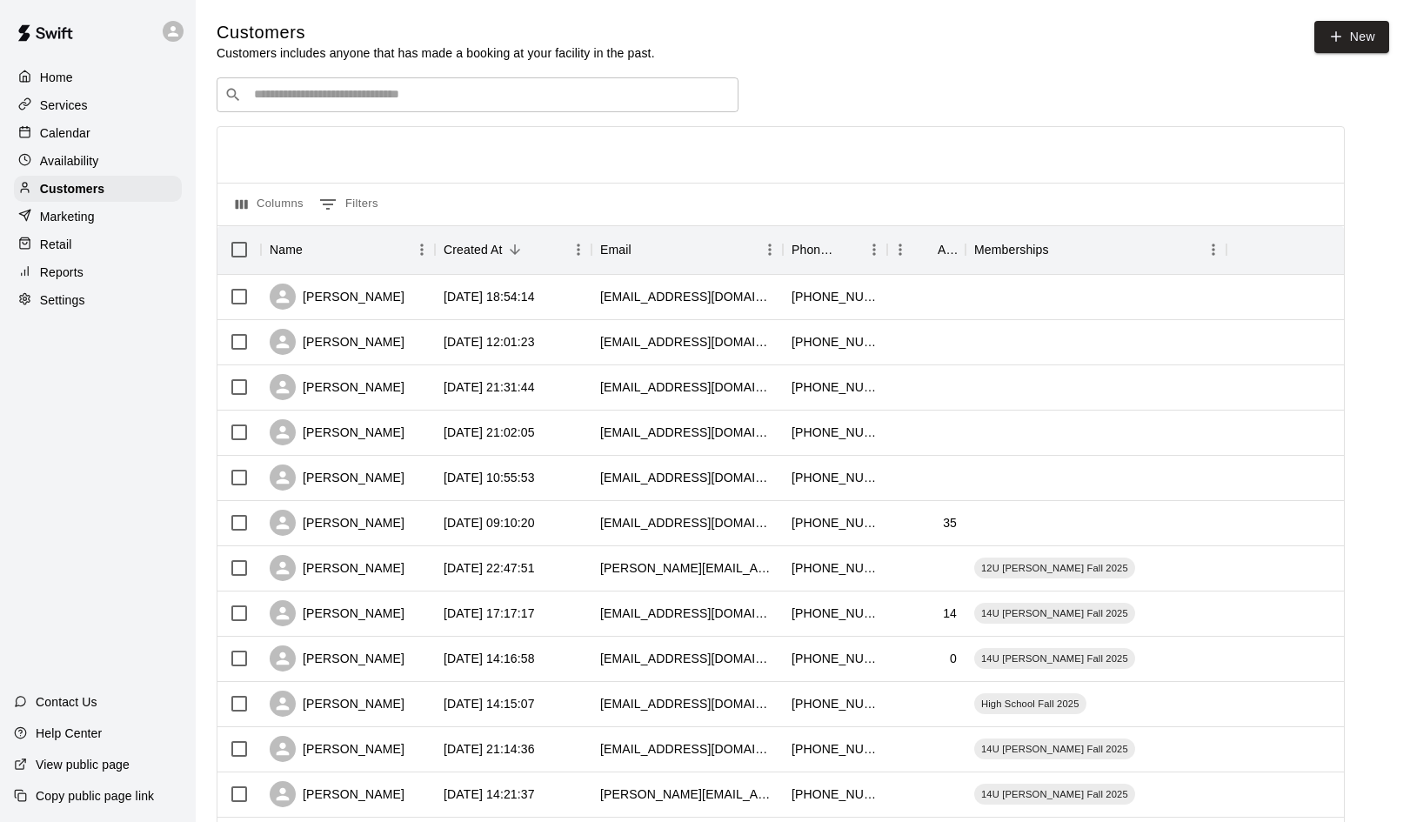
click at [287, 95] on input "Search customers by name or email" at bounding box center [490, 94] width 482 height 17
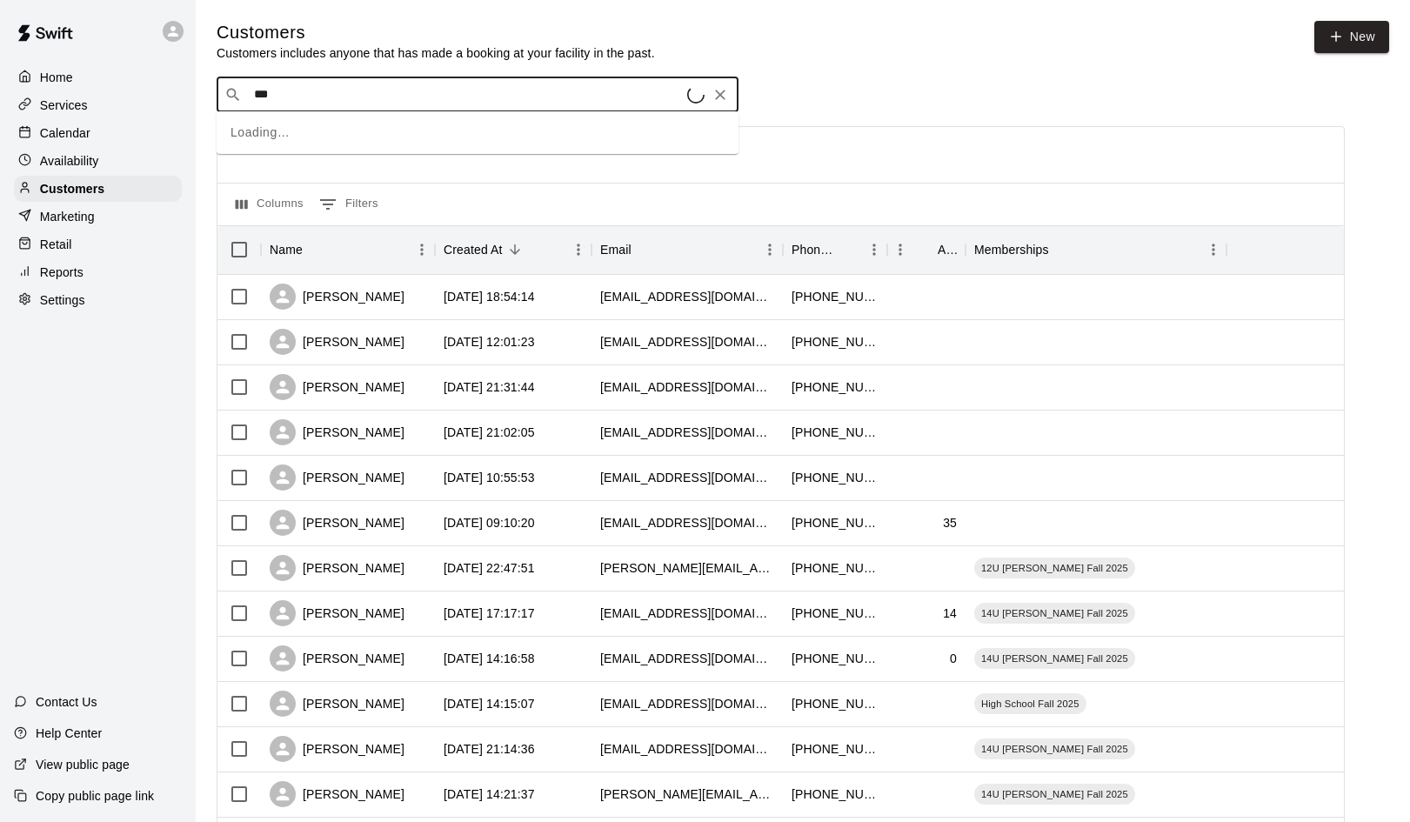
type input "****"
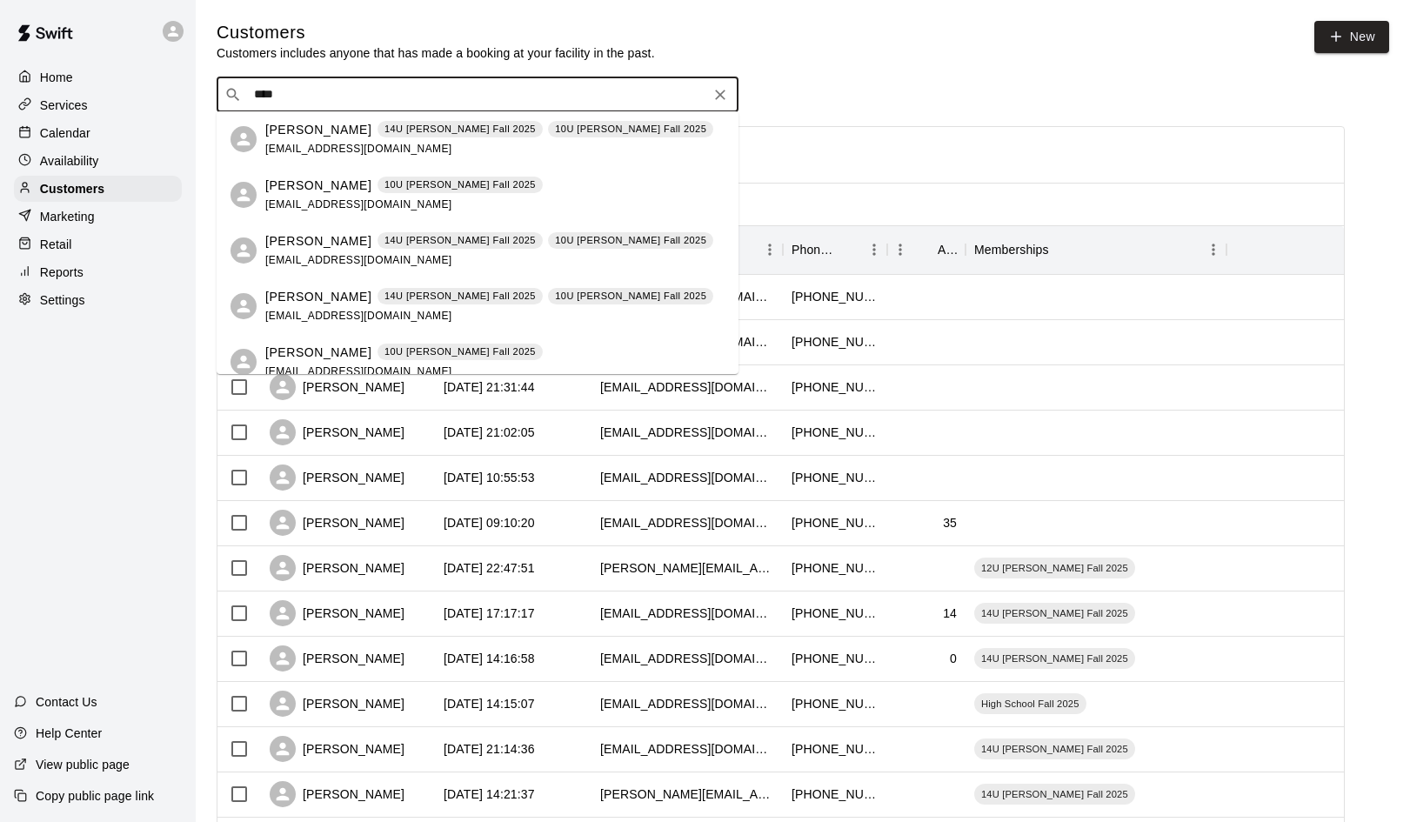
click at [294, 293] on p "Ethan Garza" at bounding box center [318, 297] width 106 height 18
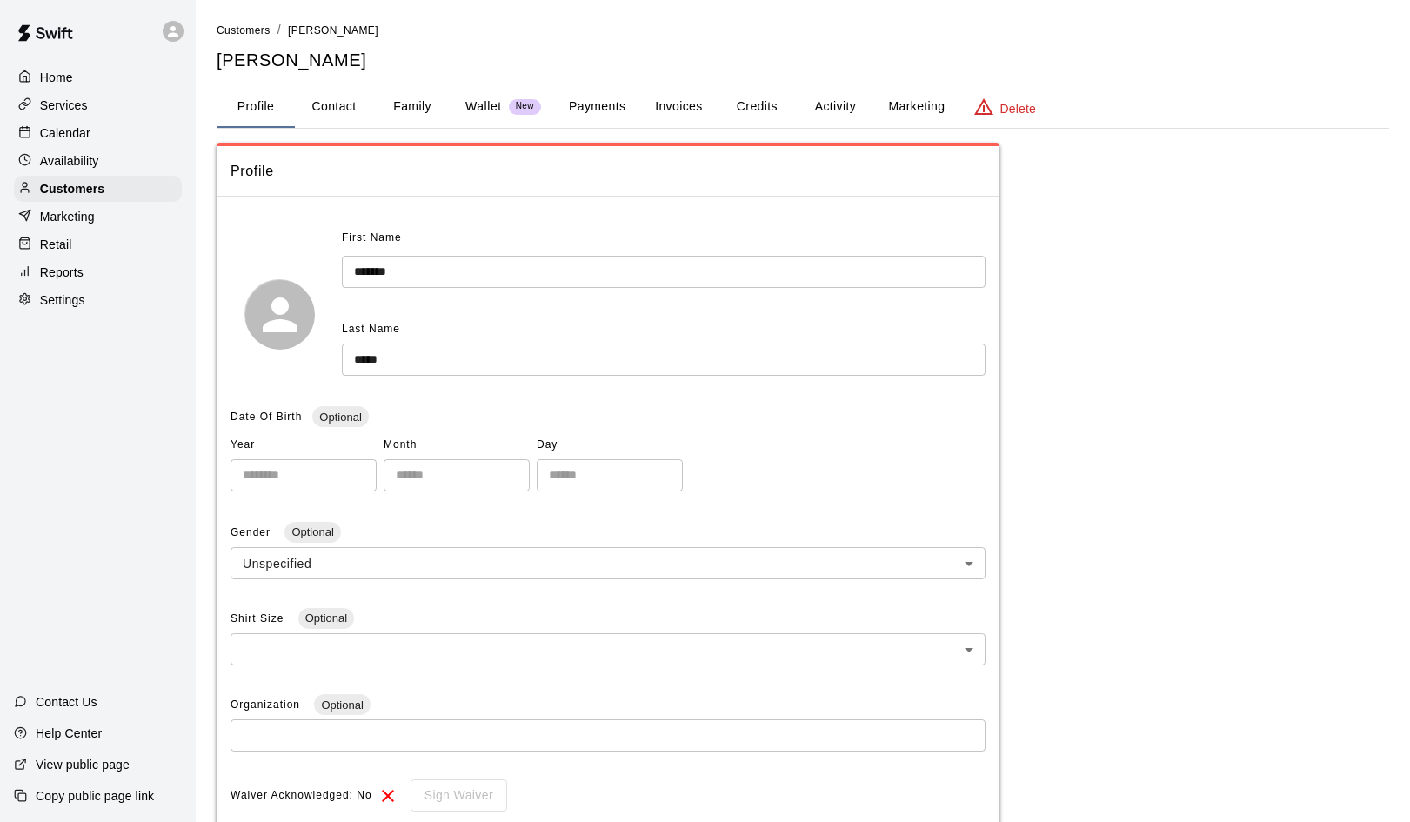
click at [604, 102] on button "Payments" at bounding box center [597, 107] width 84 height 42
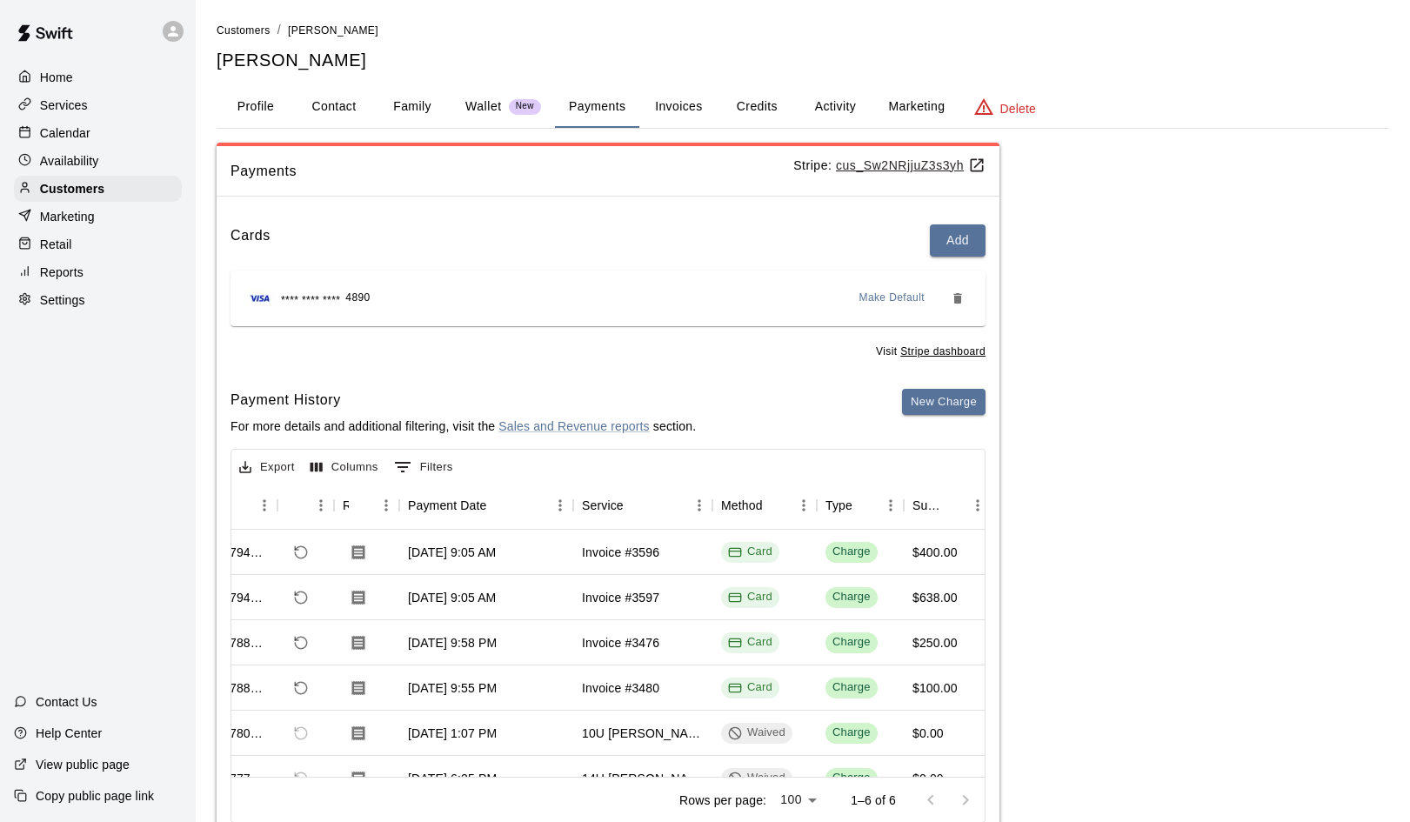
scroll to position [0, 54]
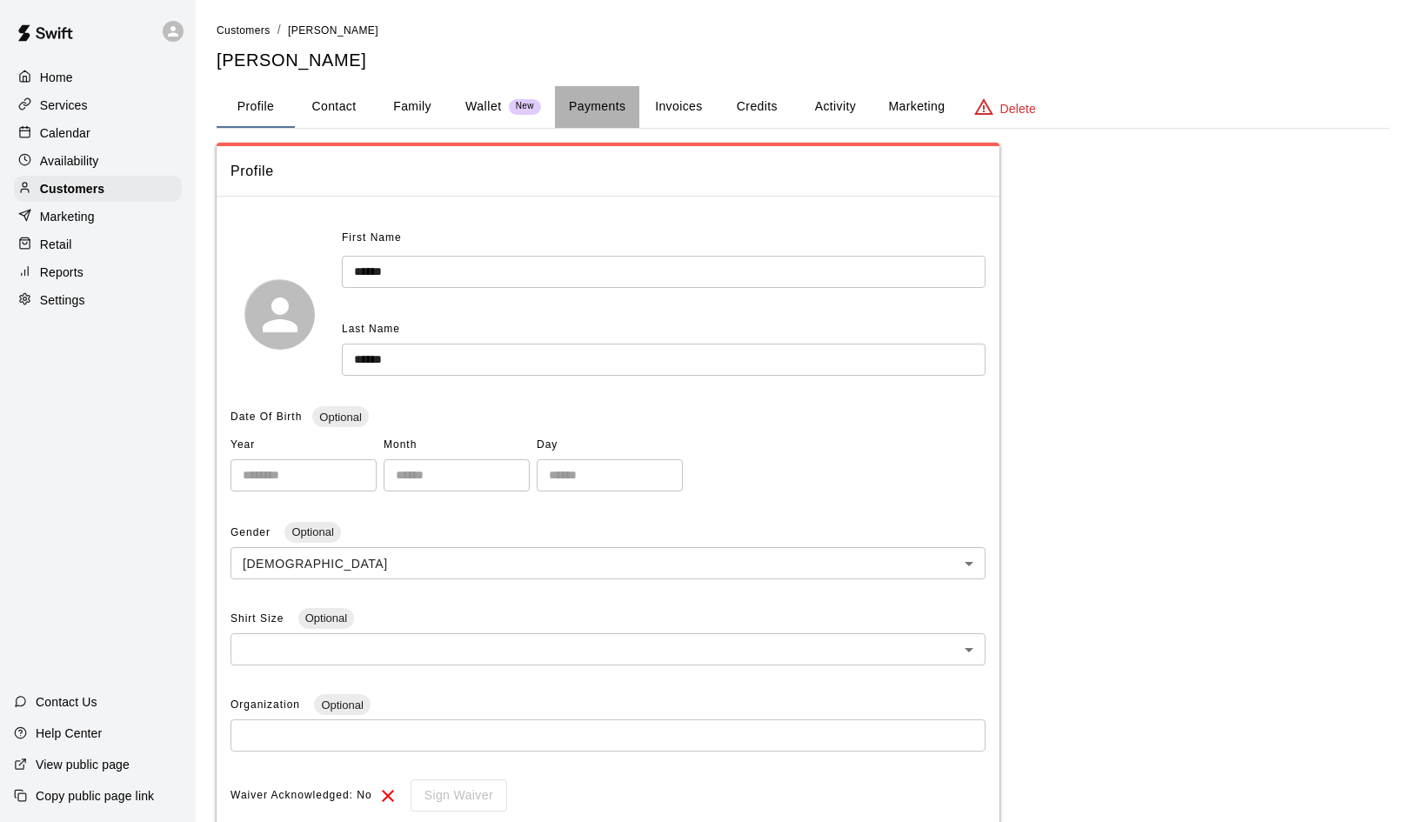
click at [597, 101] on button "Payments" at bounding box center [597, 107] width 84 height 42
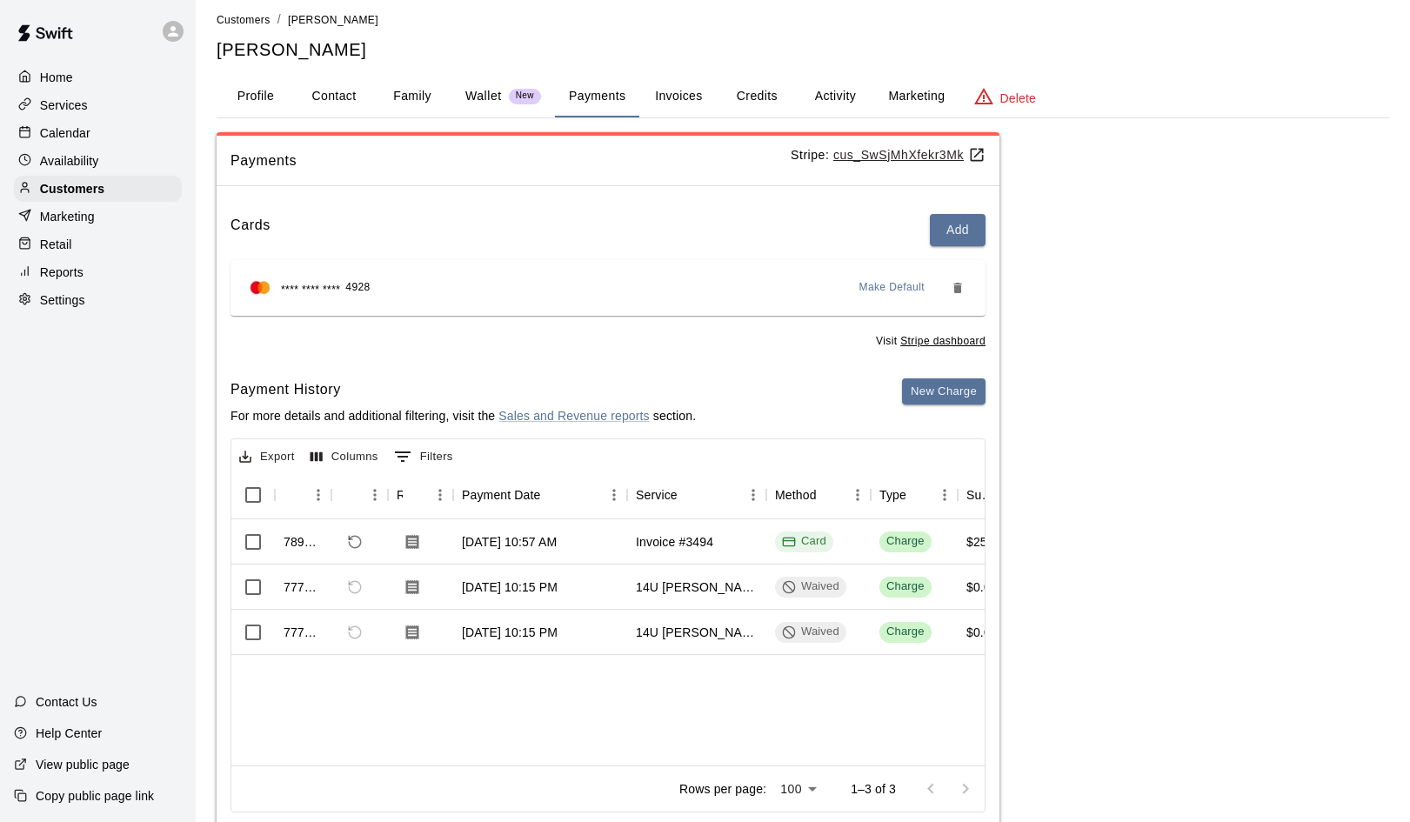
scroll to position [10, 0]
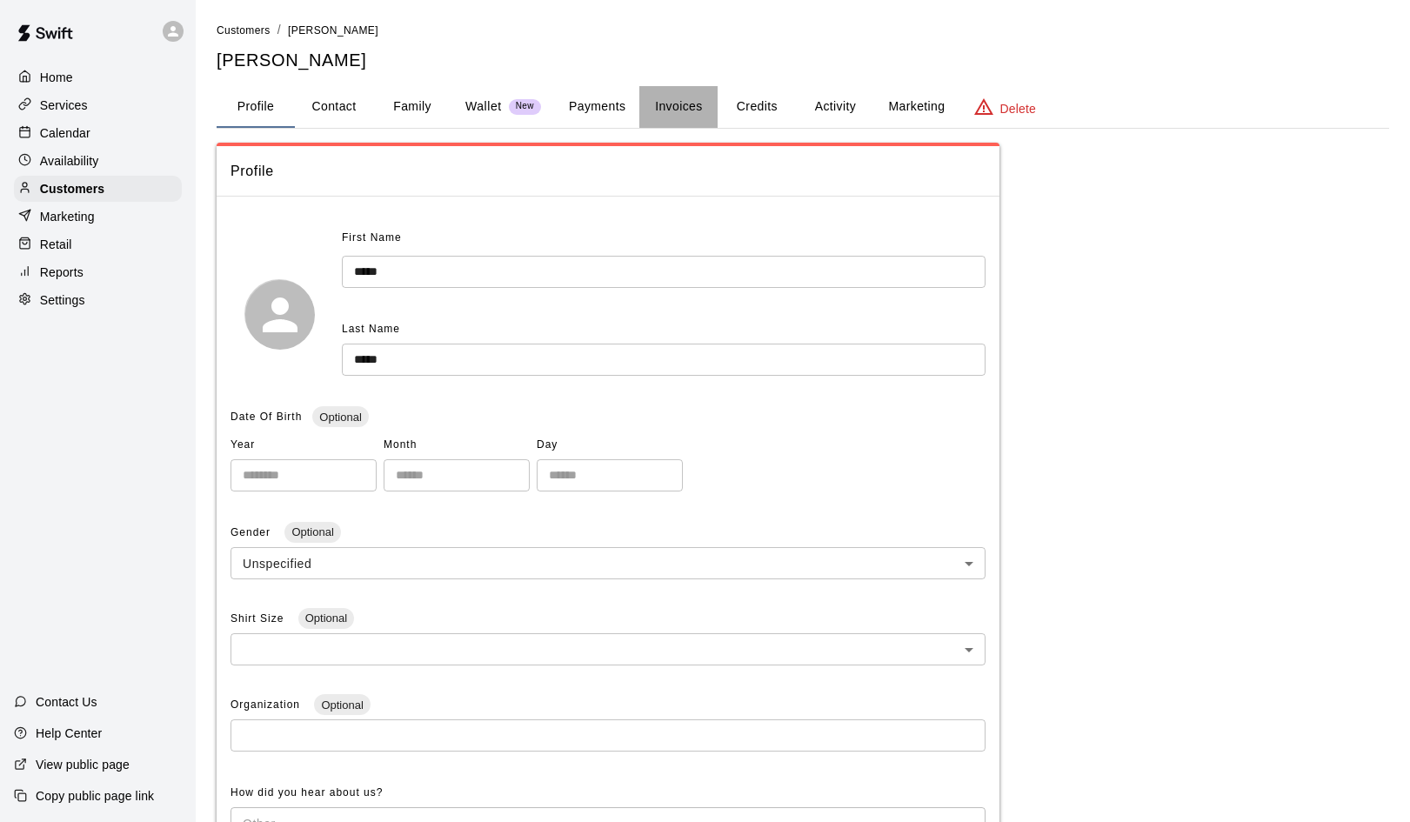
click at [669, 100] on button "Invoices" at bounding box center [678, 107] width 78 height 42
click at [680, 107] on button "Invoices" at bounding box center [678, 107] width 78 height 42
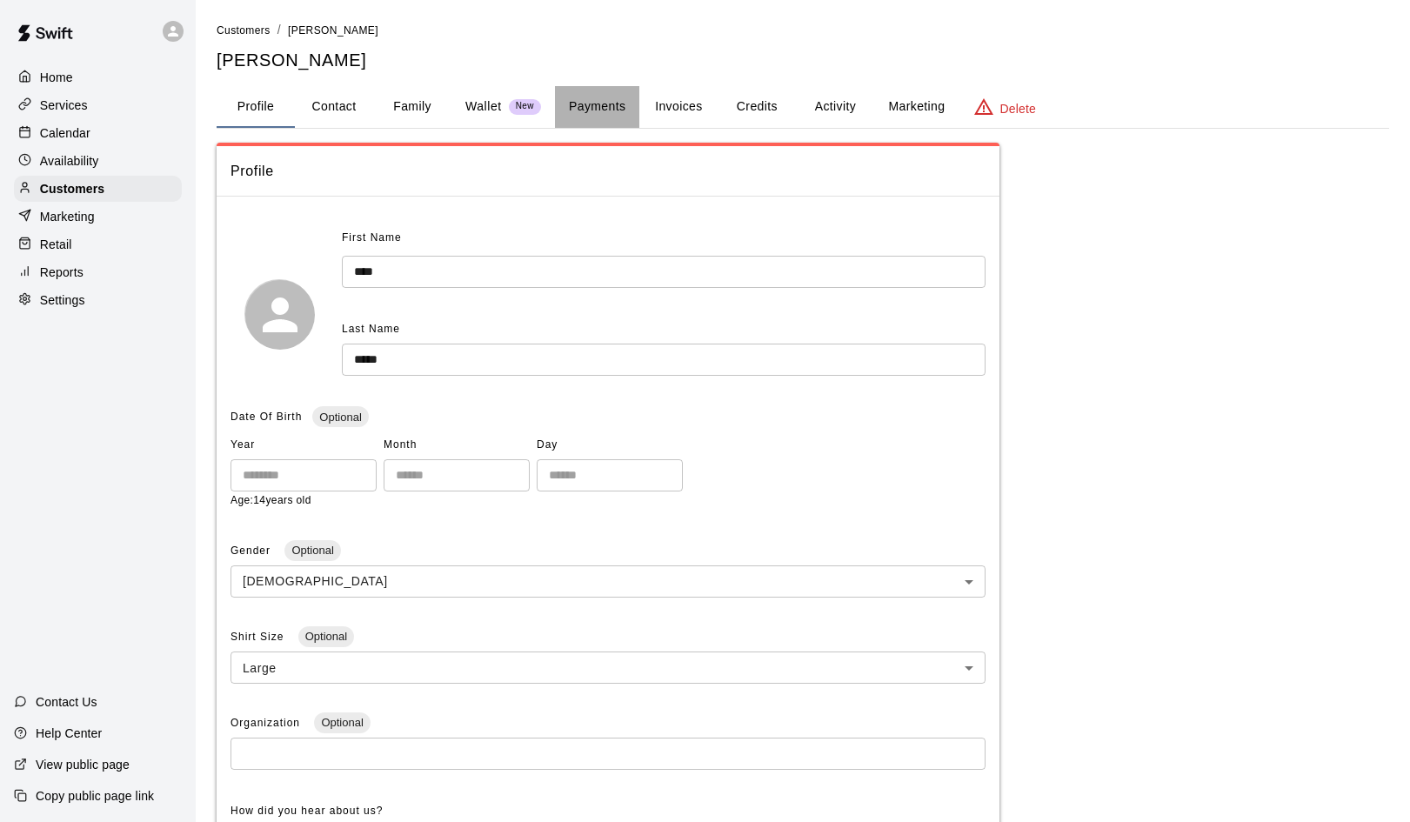
click at [598, 109] on button "Payments" at bounding box center [597, 107] width 84 height 42
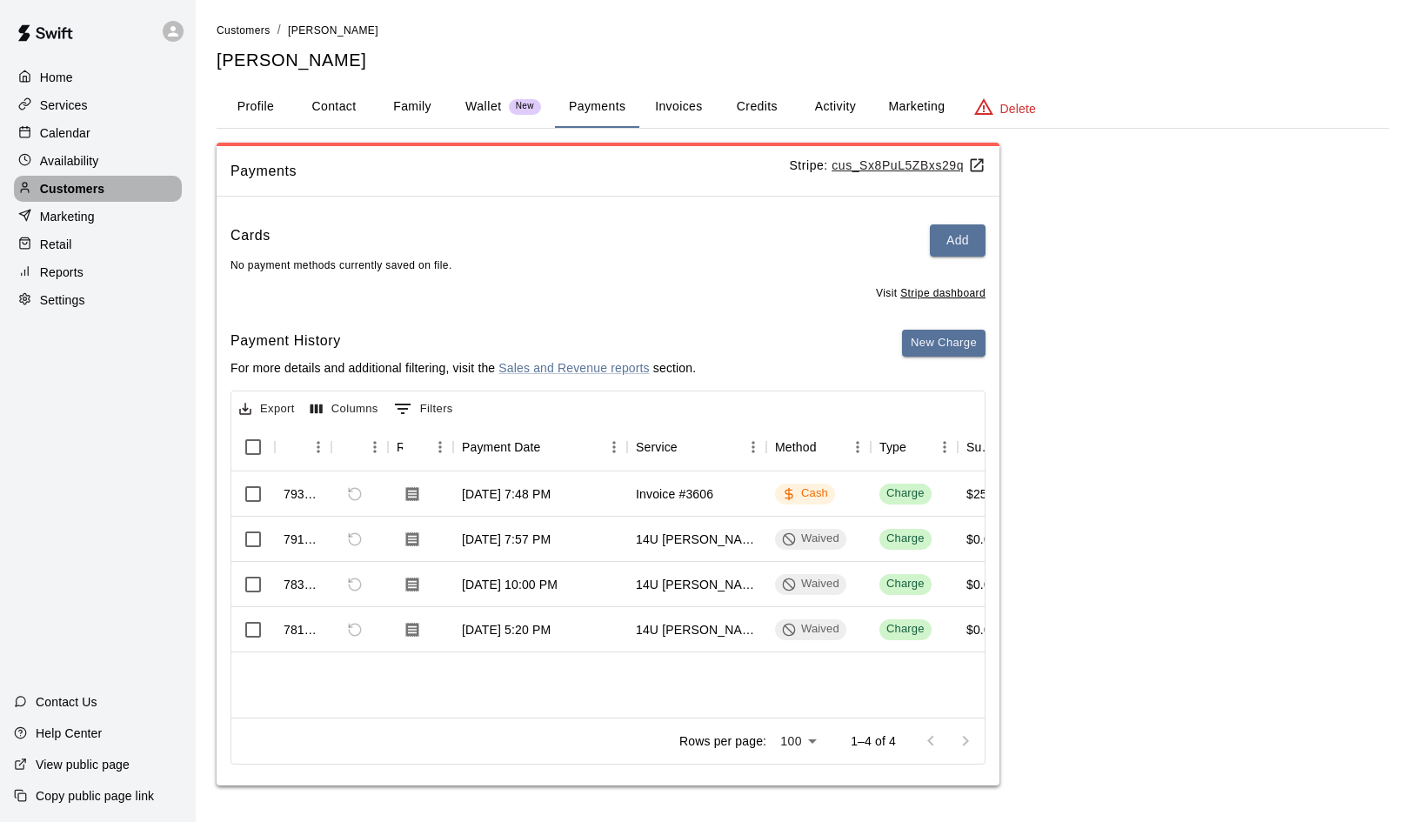
click at [64, 197] on p "Customers" at bounding box center [72, 188] width 64 height 17
